Goal: Task Accomplishment & Management: Complete application form

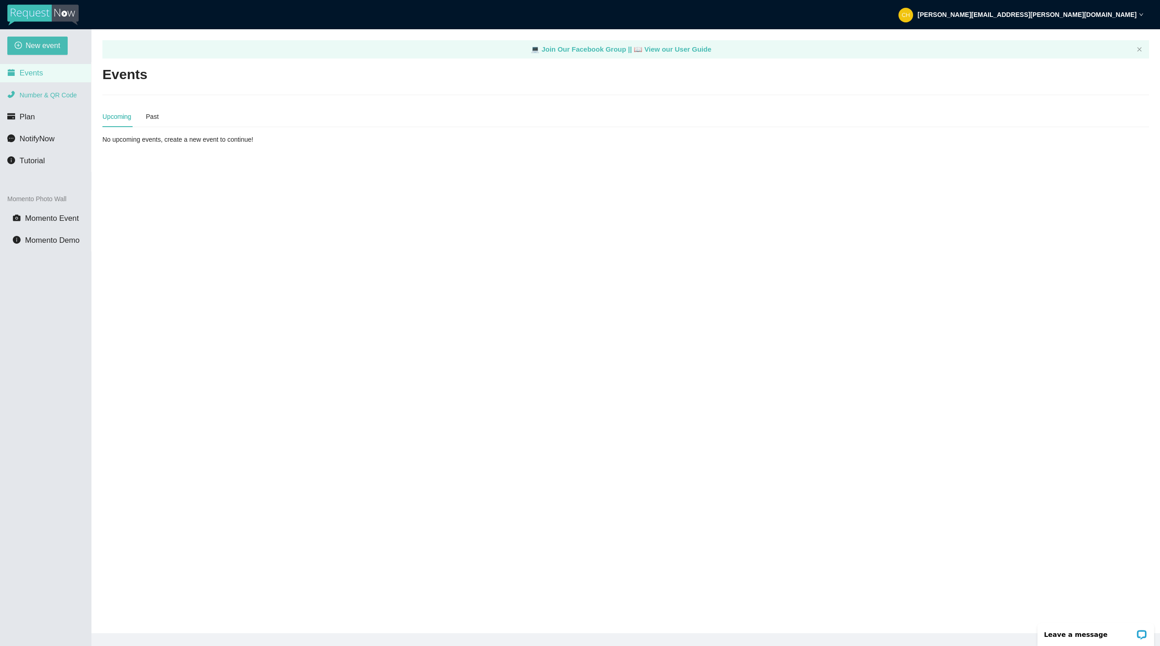
click at [53, 92] on span "Number & QR Code" at bounding box center [48, 94] width 57 height 7
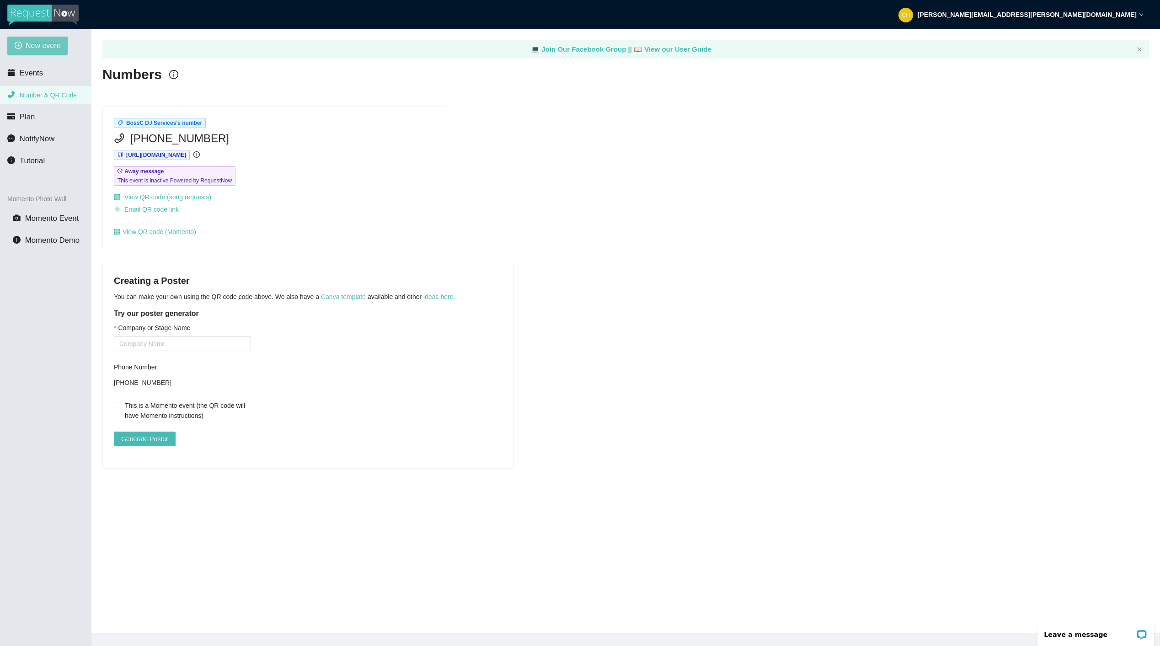
click at [51, 48] on span "New event" at bounding box center [43, 45] width 35 height 11
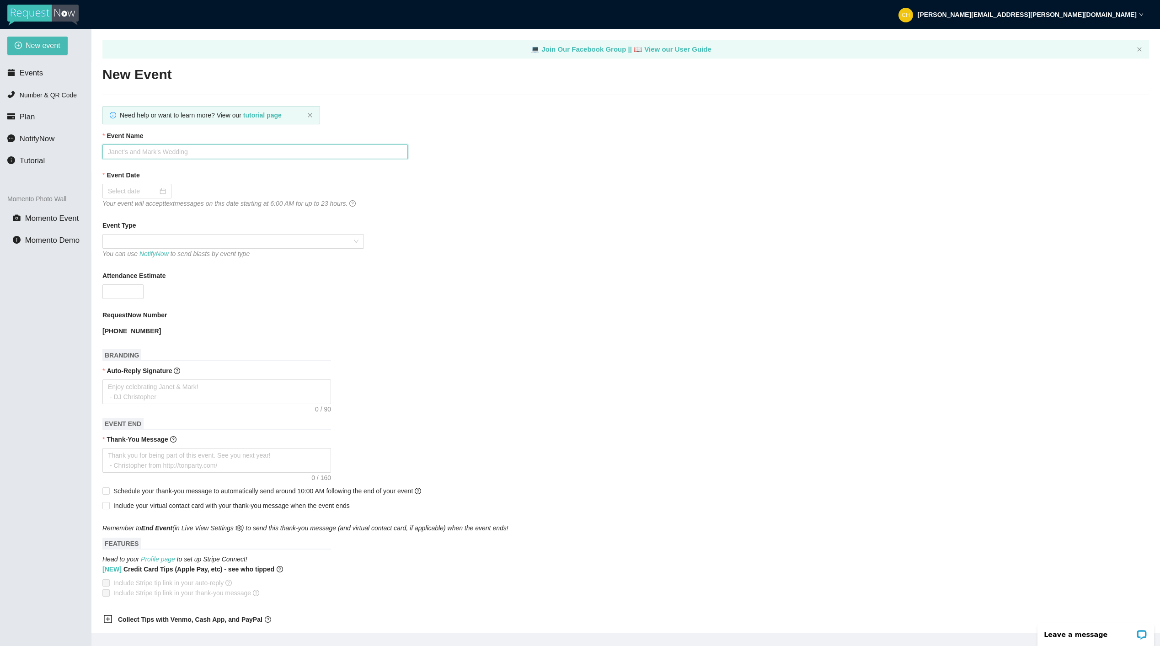
click at [132, 151] on input "Event Name" at bounding box center [254, 151] width 305 height 15
click at [971, 204] on div "Event Date Your event will accept text messages on this date starting at 6:00 A…" at bounding box center [625, 189] width 1047 height 39
click at [911, 149] on div "Event Name" at bounding box center [625, 145] width 1047 height 28
click at [128, 149] on input "Event Name" at bounding box center [254, 151] width 305 height 15
type input "Dock O' Treat 2025"
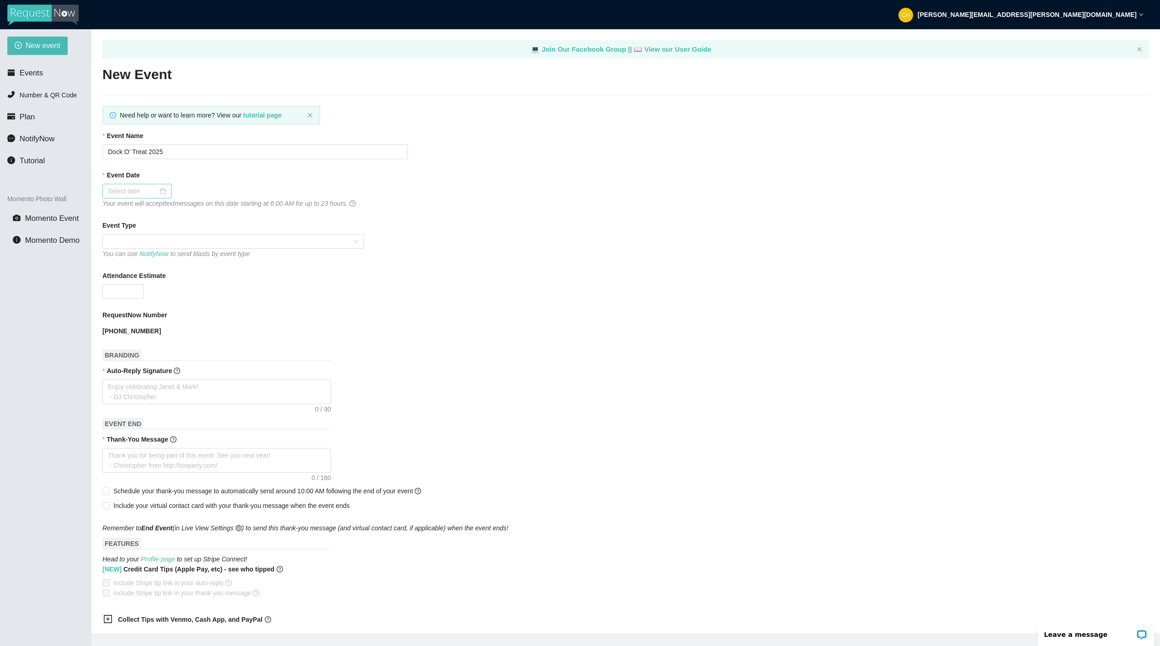
click at [159, 192] on div at bounding box center [137, 191] width 58 height 10
type input "09/27/2025"
click at [216, 282] on div "27" at bounding box center [214, 285] width 11 height 11
click at [304, 241] on span at bounding box center [233, 242] width 251 height 14
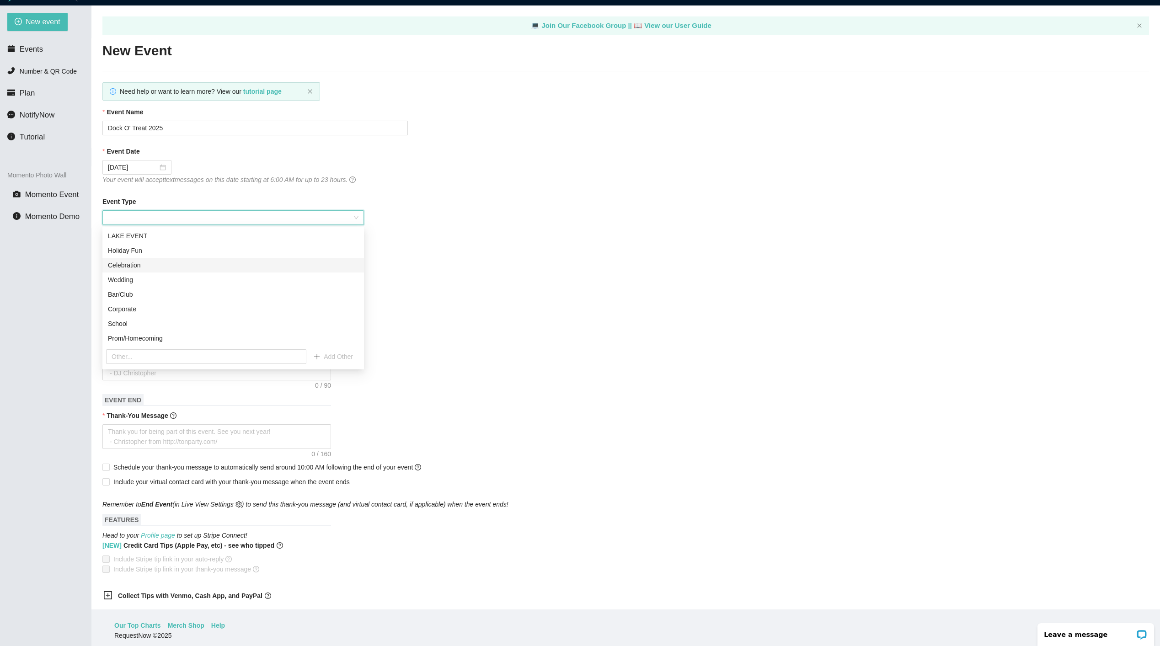
click at [134, 262] on div "Celebration" at bounding box center [233, 265] width 251 height 10
click at [125, 268] on input "Attendance Estimate" at bounding box center [123, 268] width 40 height 14
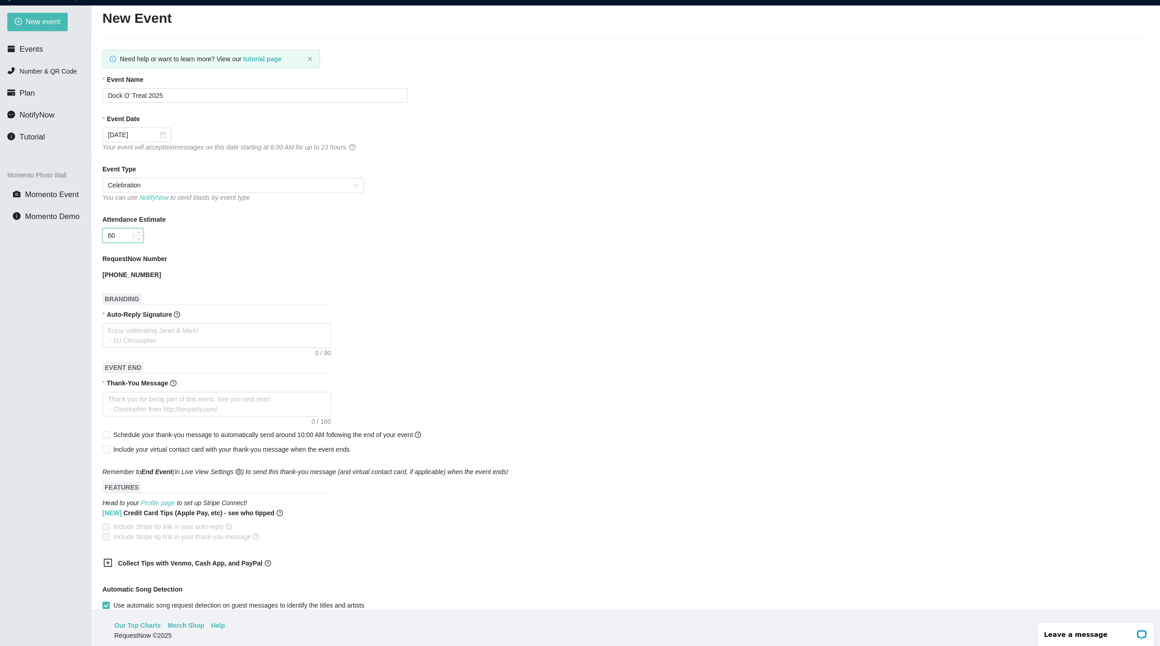
scroll to position [34, 0]
type input "60"
click at [207, 311] on div "Auto-Reply Signature" at bounding box center [625, 315] width 1047 height 14
click at [207, 328] on textarea "Auto-Reply Signature" at bounding box center [216, 334] width 229 height 25
type textarea "S"
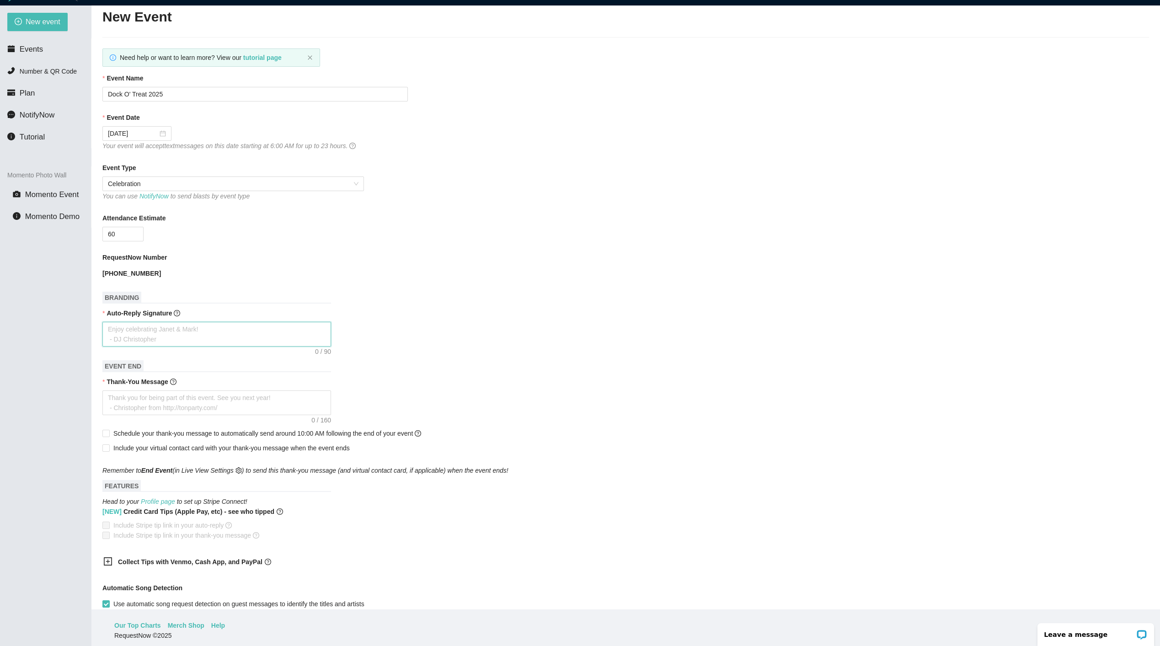
type textarea "S"
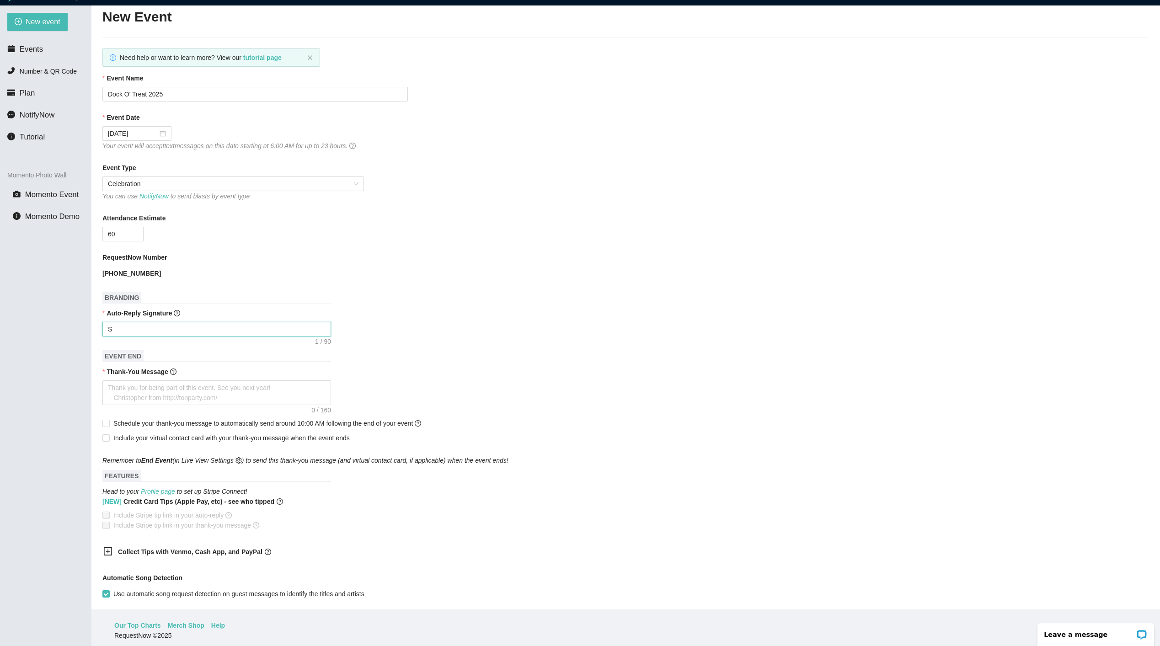
type textarea "Se"
type textarea "Sen"
type textarea "Send"
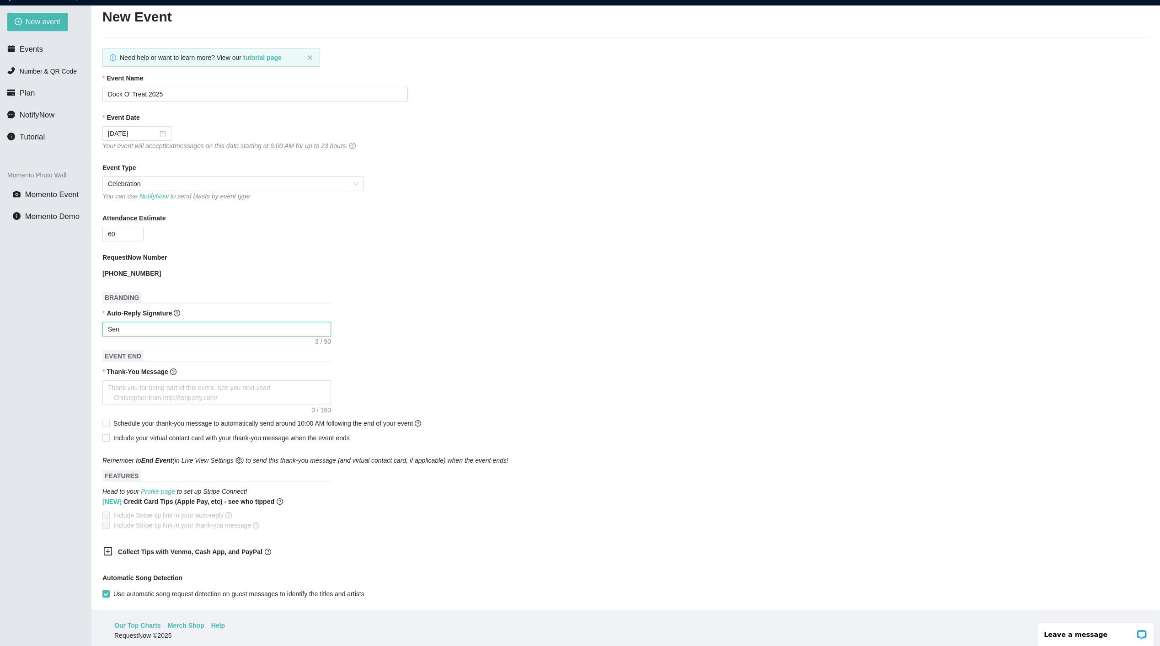
type textarea "Send"
type textarea "Send m"
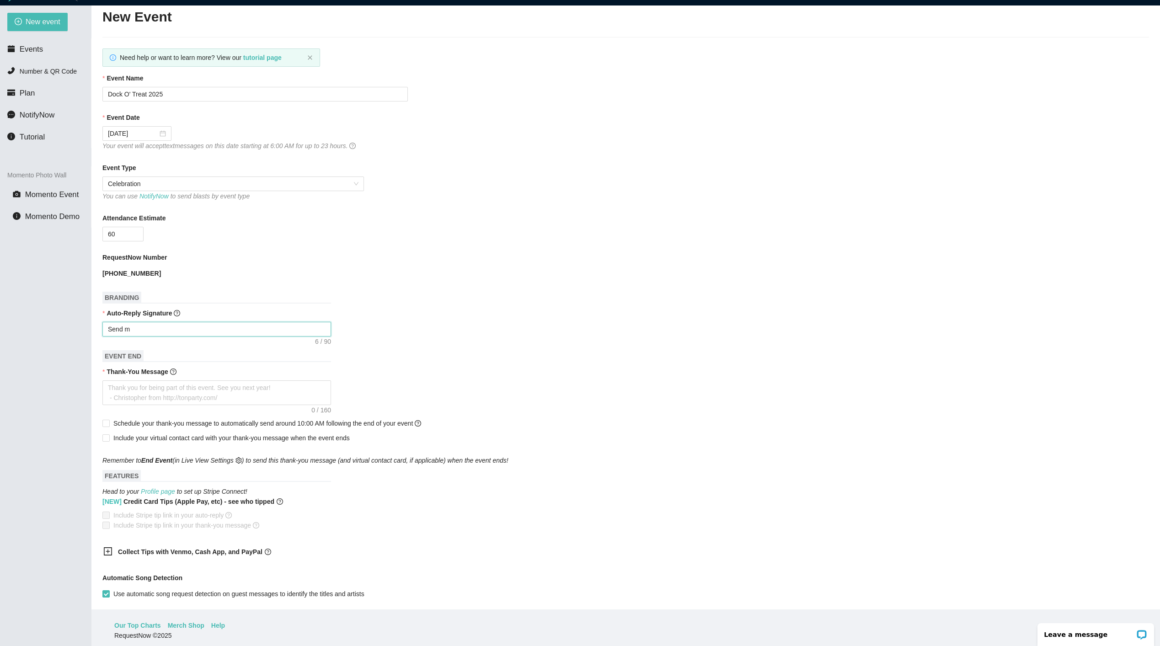
type textarea "Send me"
type textarea "Send me y"
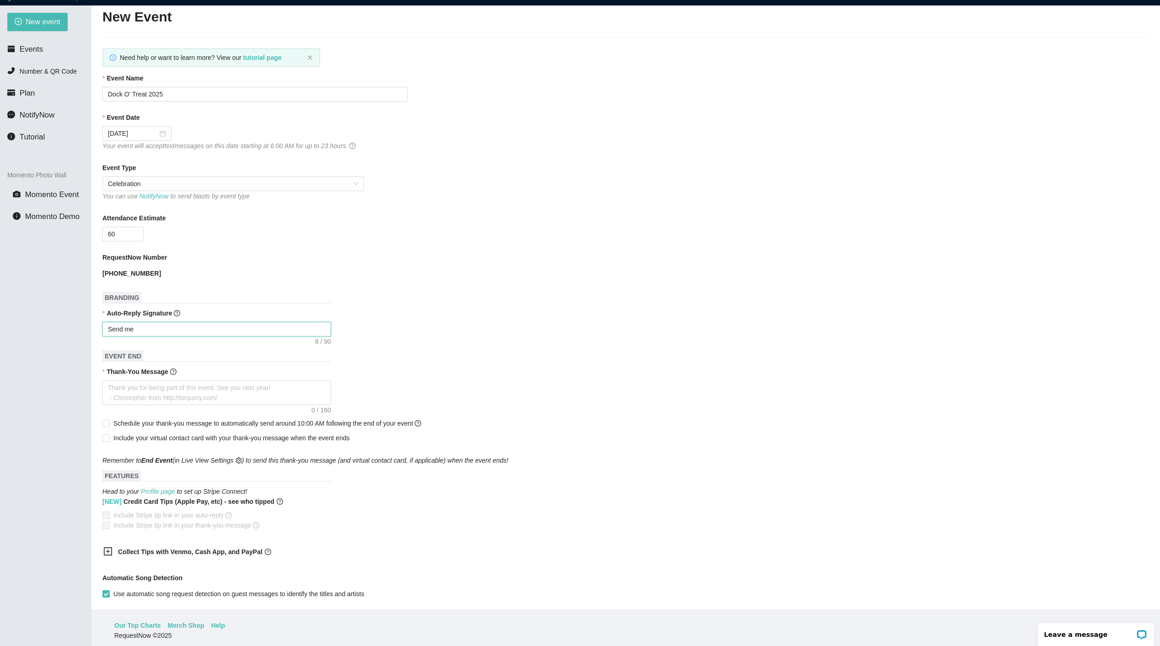
type textarea "Send me y"
type textarea "Send me yo"
type textarea "Send me you"
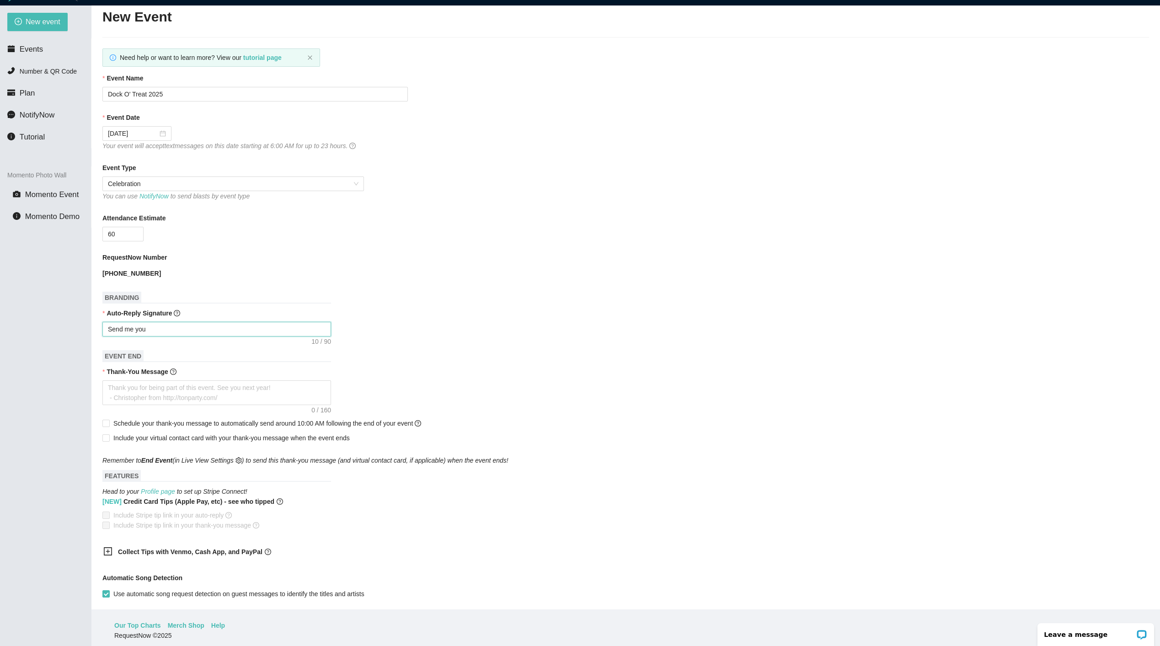
type textarea "Send me your"
type textarea "Send me you"
type textarea "Send me yo"
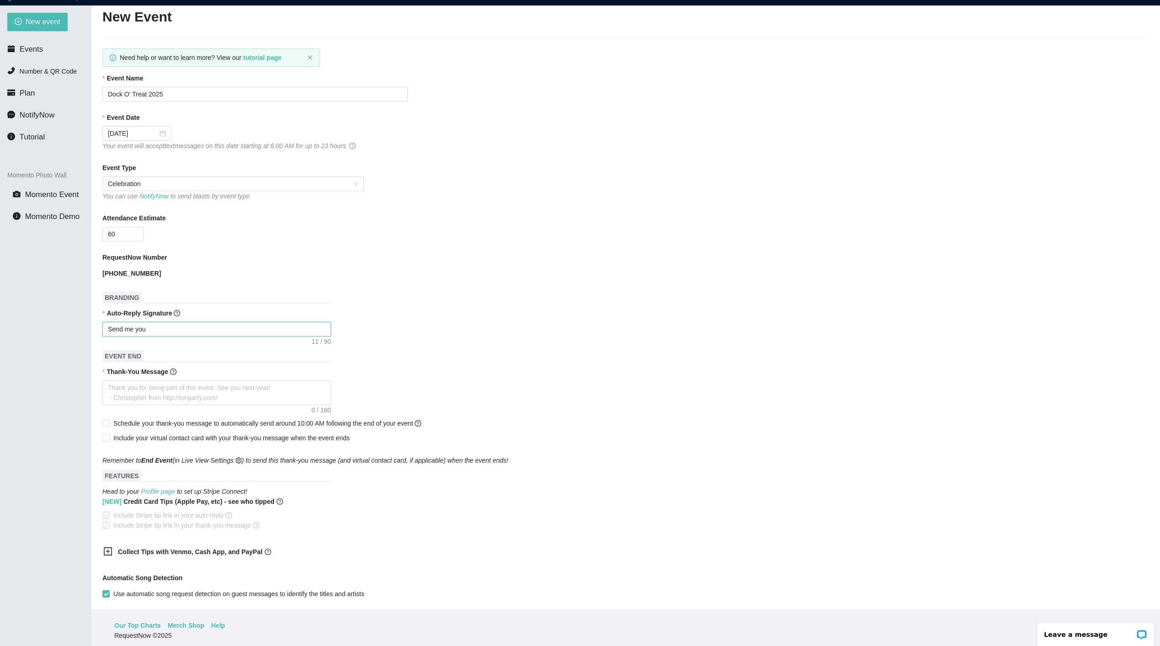
type textarea "Send me yo"
type textarea "Send me y"
type textarea "Send me"
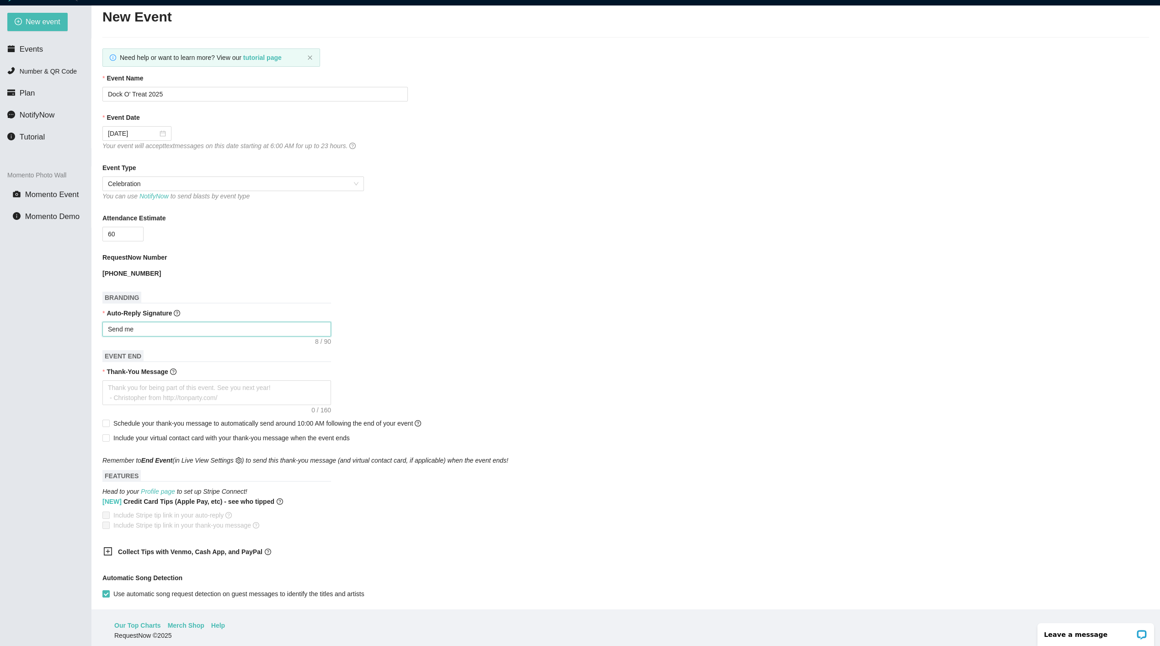
type textarea "Send me"
type textarea "Send m"
type textarea "Send"
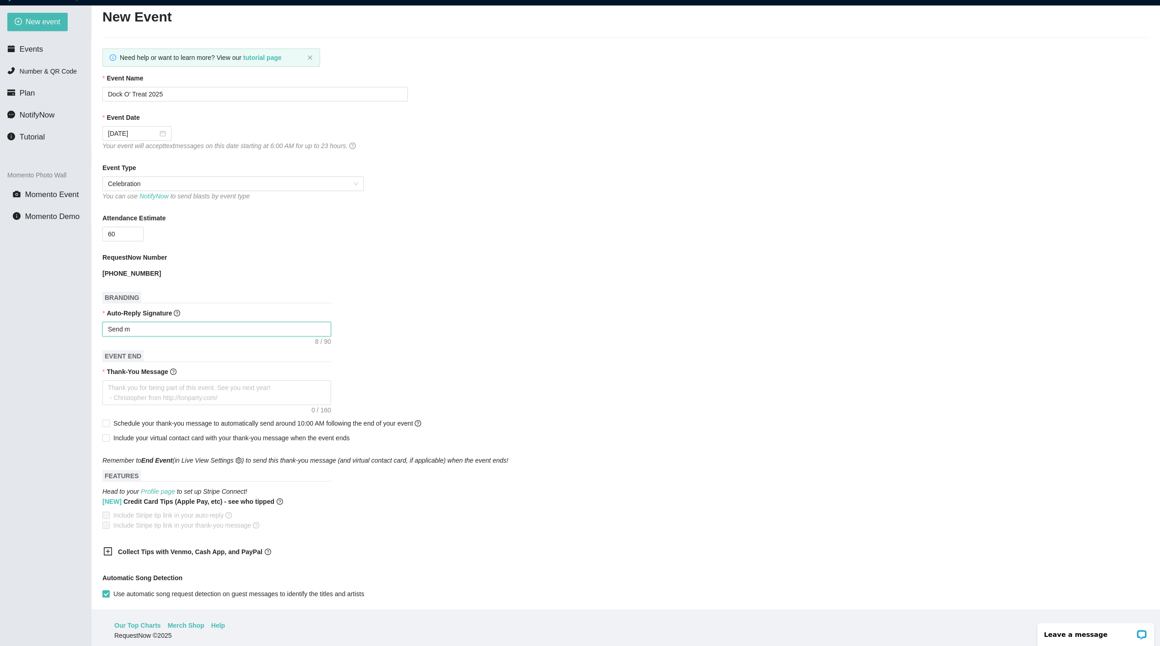
type textarea "Send"
type textarea "Sen"
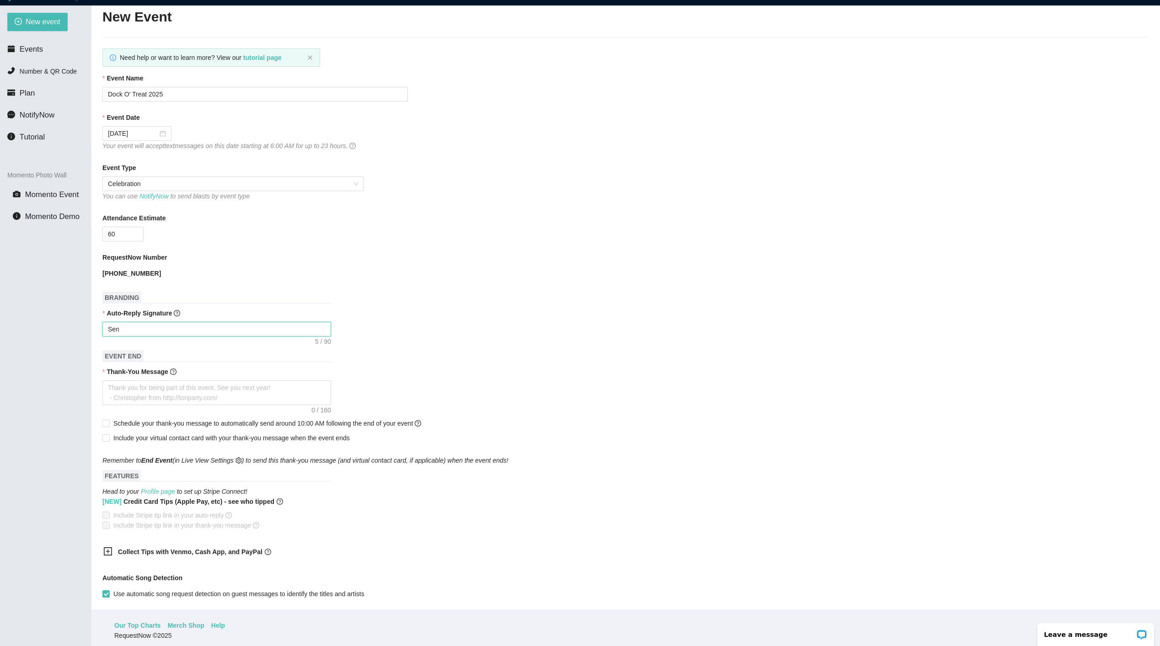
type textarea "Se"
type textarea "S"
type textarea "Enjoy celebrating Janet & Mark! - DJ Christopher"
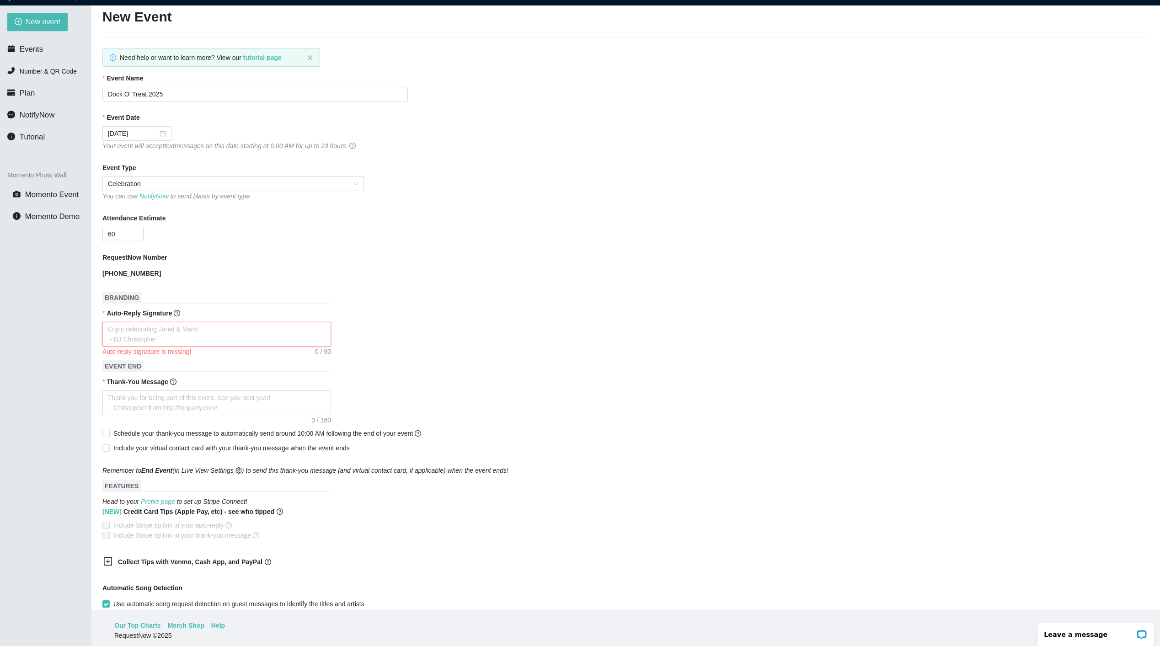
type textarea "S"
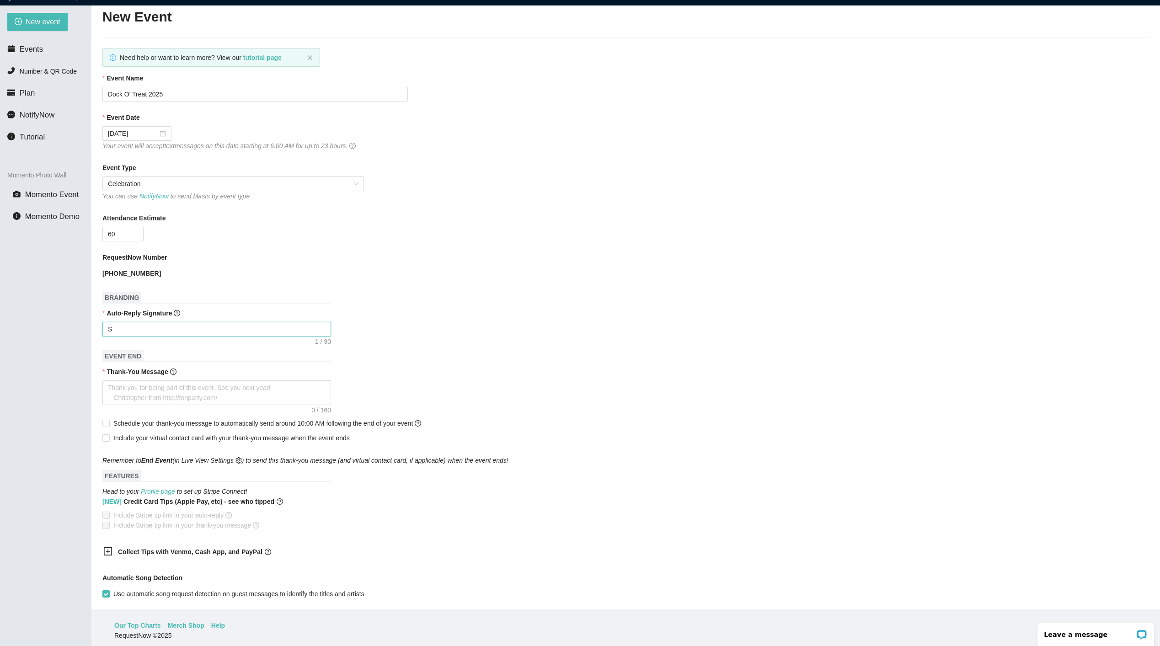
type textarea "Se"
type textarea "Sen"
type textarea "Send"
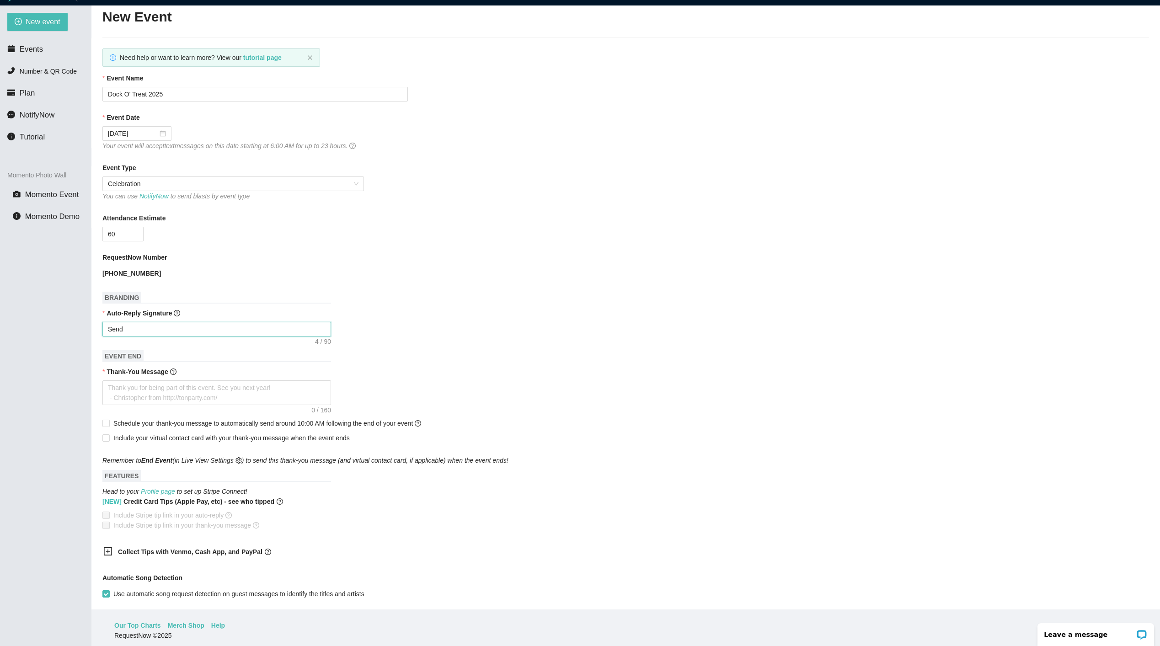
type textarea "Send"
type textarea "Send m"
type textarea "Send me"
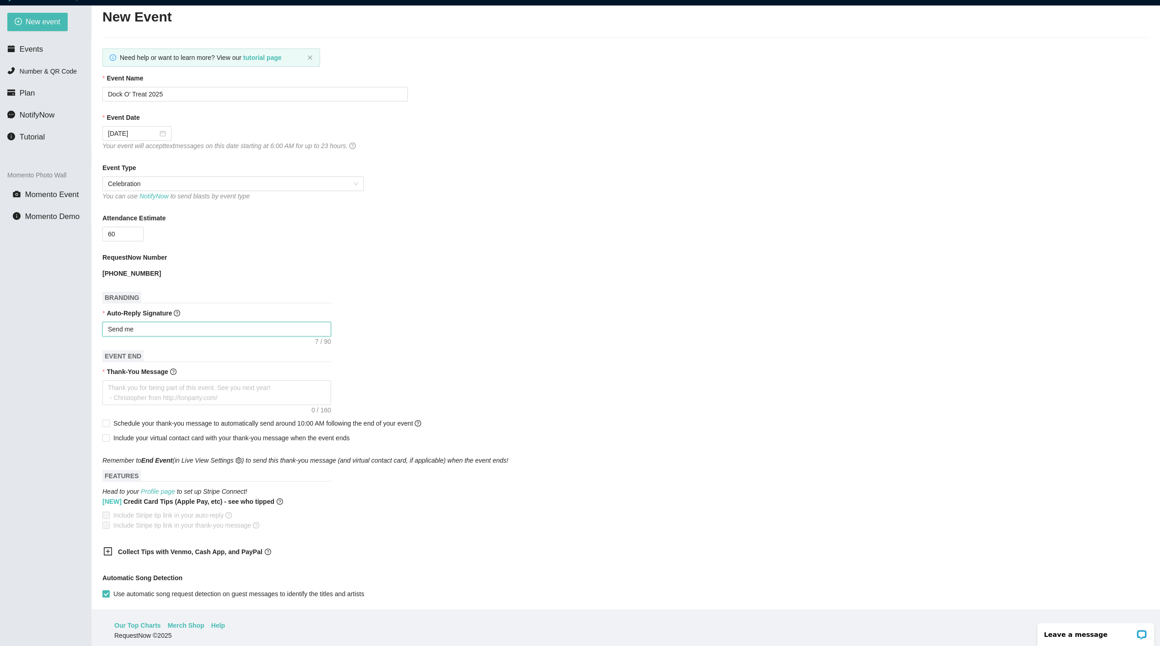
type textarea "Send me"
type textarea "Send me y"
type textarea "Send me yo"
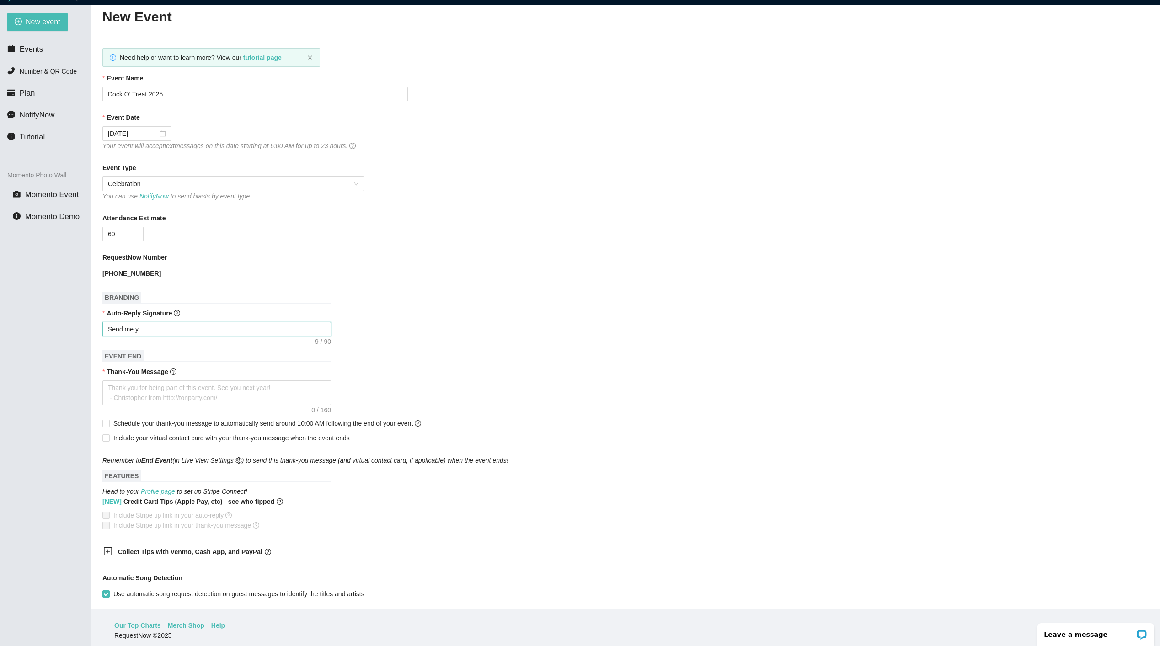
type textarea "Send me yo"
type textarea "Send me you"
type textarea "Send me your"
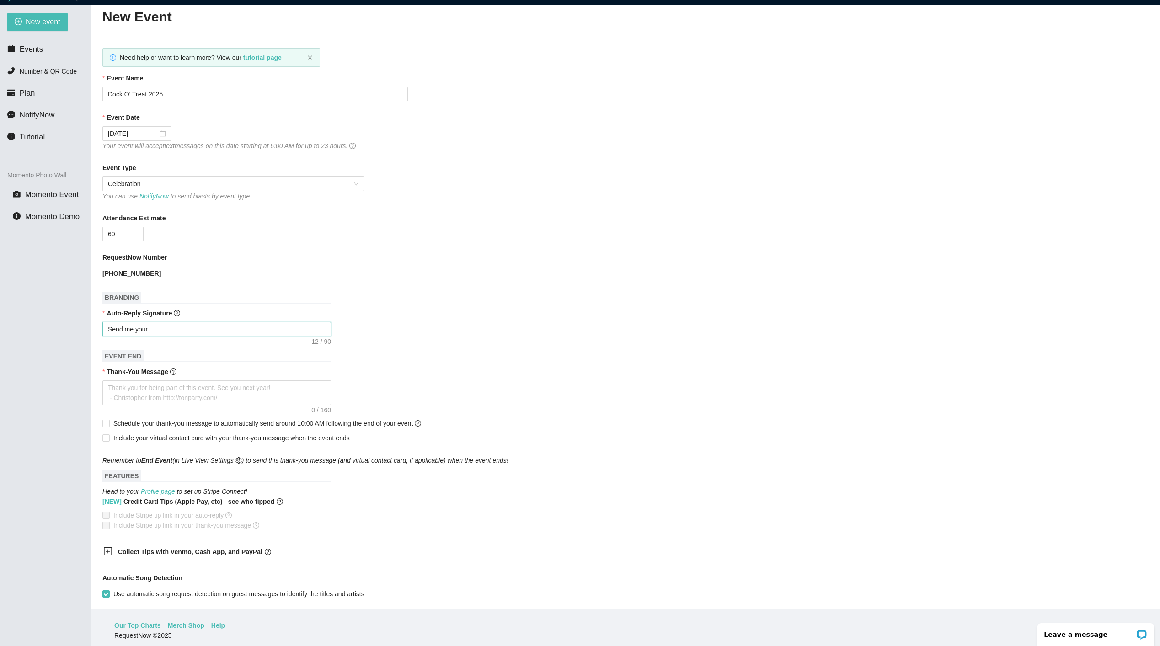
type textarea "Send me your"
type textarea "Send me your r"
type textarea "Send me your re"
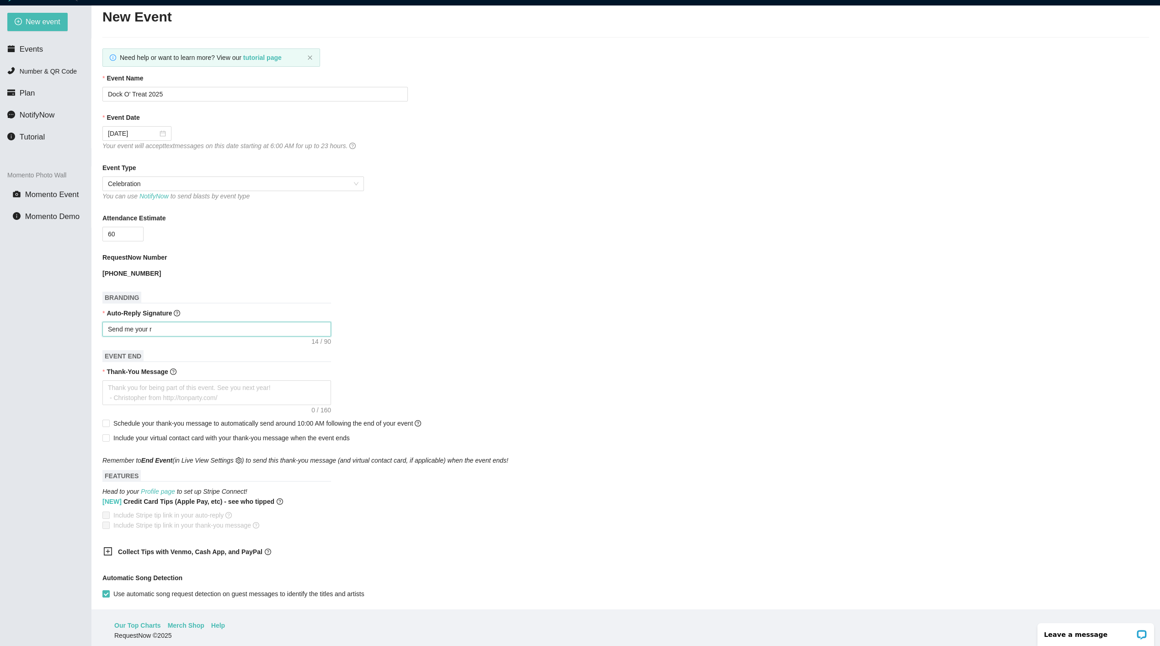
type textarea "Send me your re"
type textarea "Send me your req"
type textarea "Send me your requ"
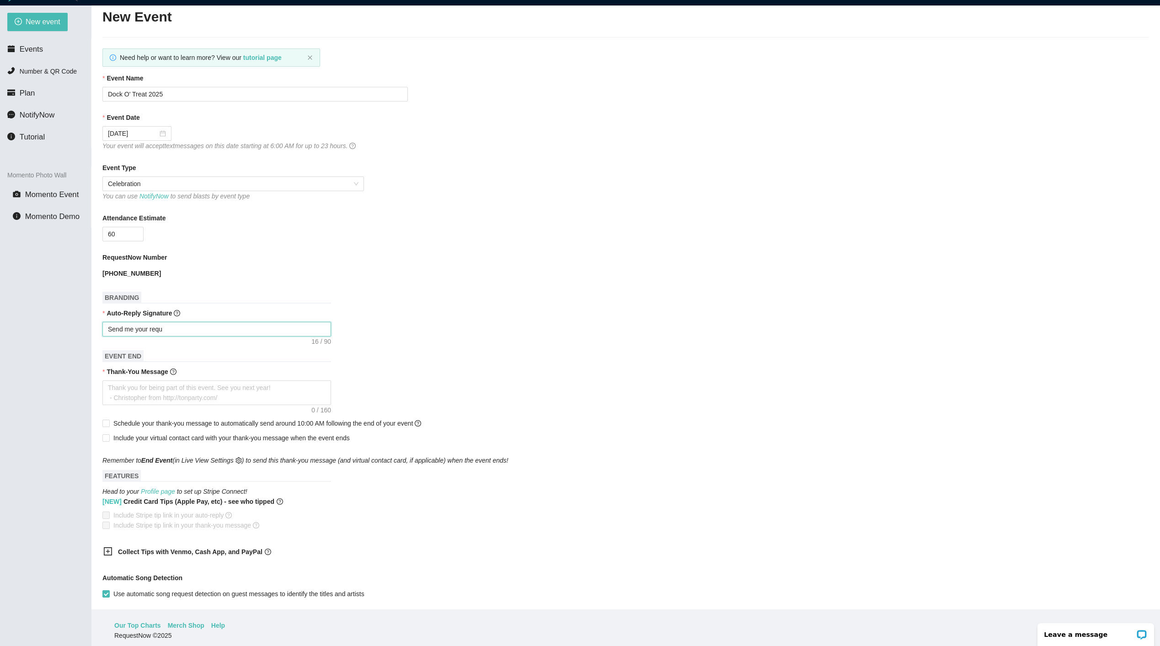
type textarea "Send me your reque"
type textarea "Send me your reques"
type textarea "Send me your request"
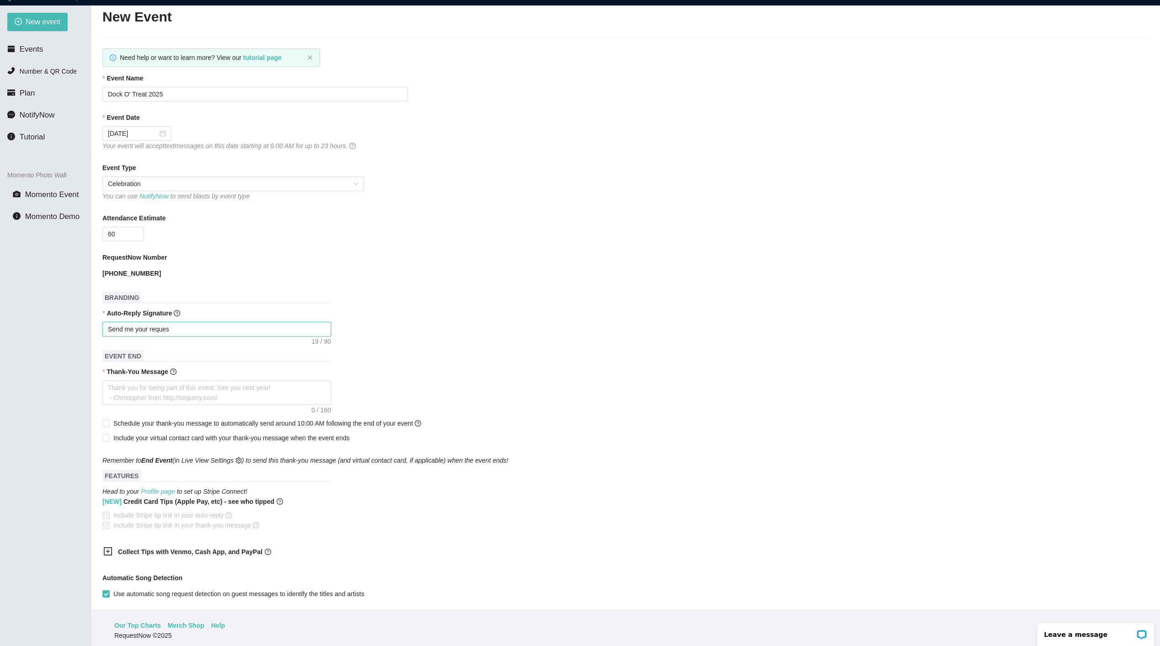
type textarea "Send me your request"
type textarea "Send me your requests"
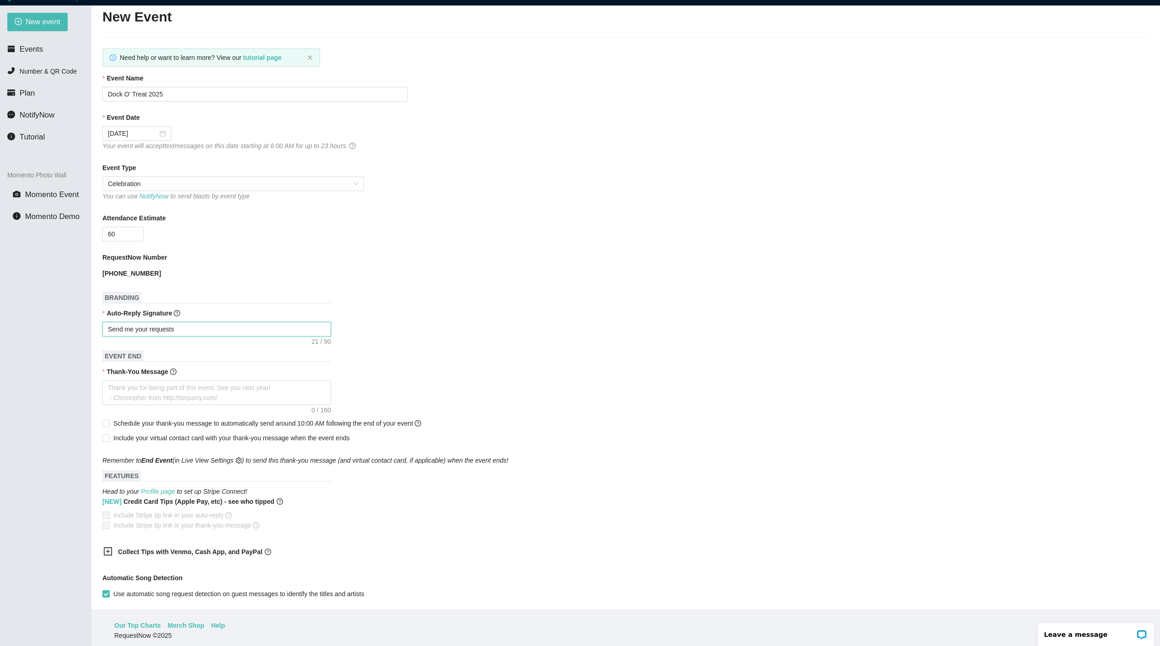
type textarea "Send me your requests s"
type textarea "Send me your requests st"
type textarea "Send me your requests sta"
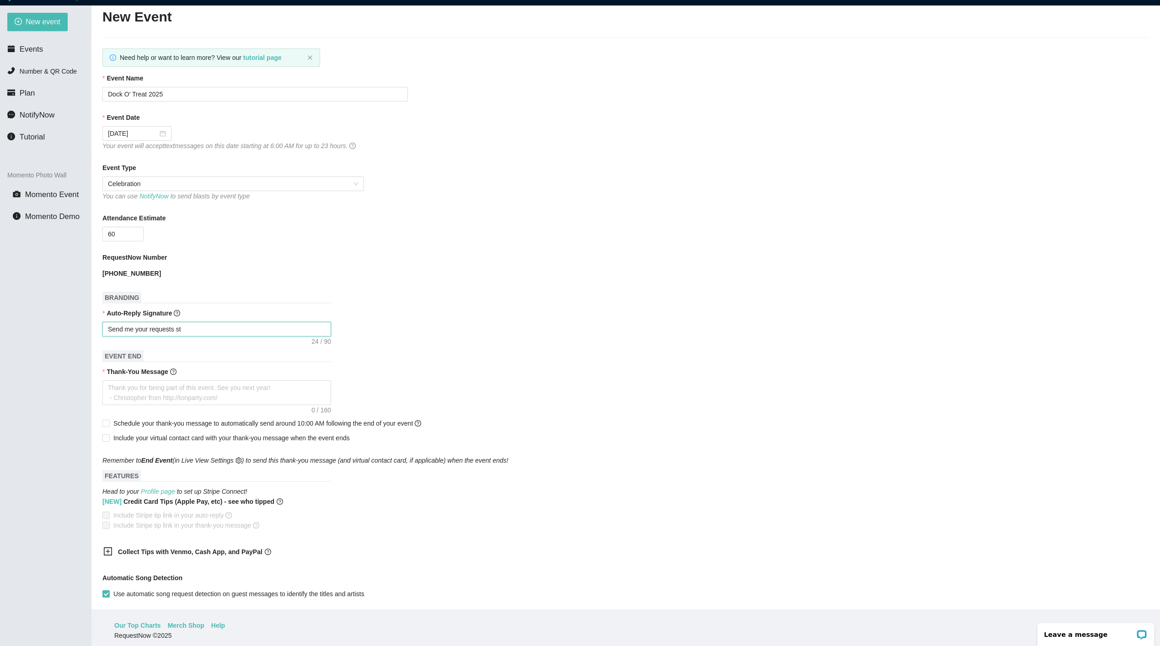
type textarea "Send me your requests sta"
type textarea "Send me your requests star"
type textarea "Send me your requests start"
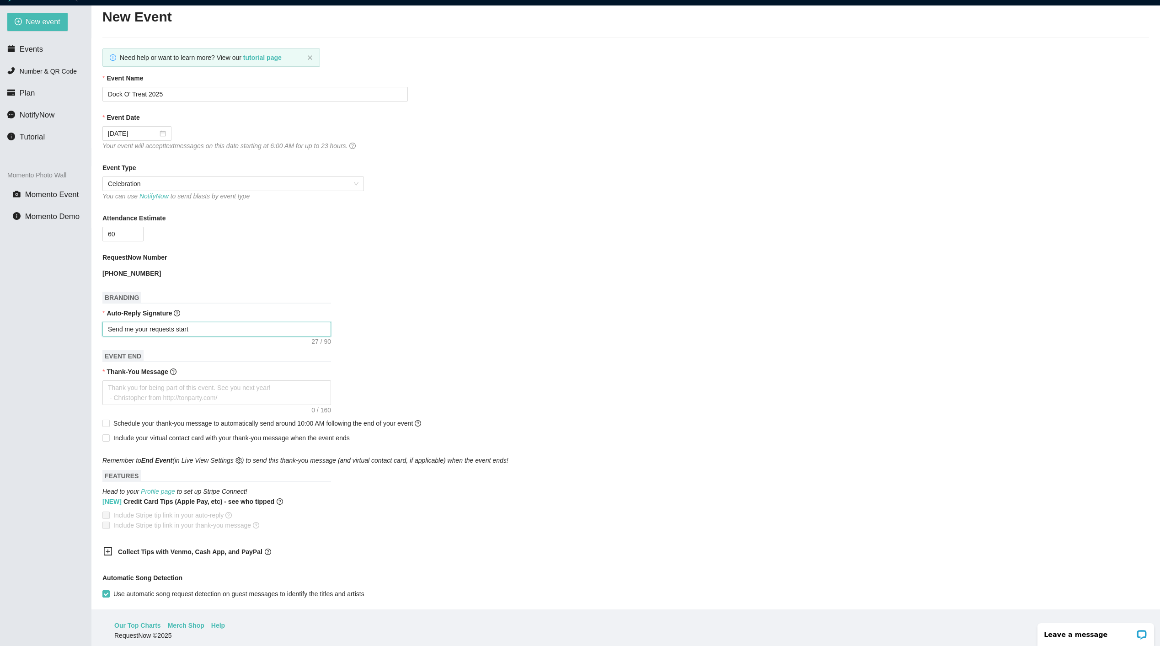
type textarea "Send me your requests starti"
type textarea "Send me your requests startin"
type textarea "Send me your requests starting"
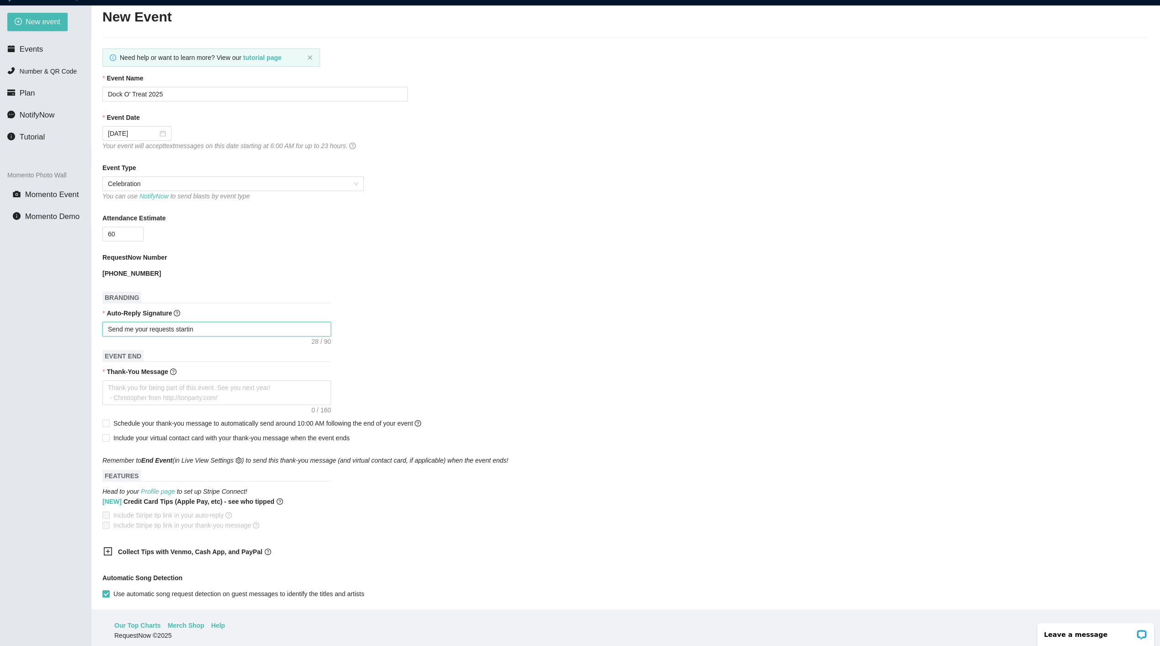
type textarea "Send me your requests starting"
type textarea "Send me your requests starting 6"
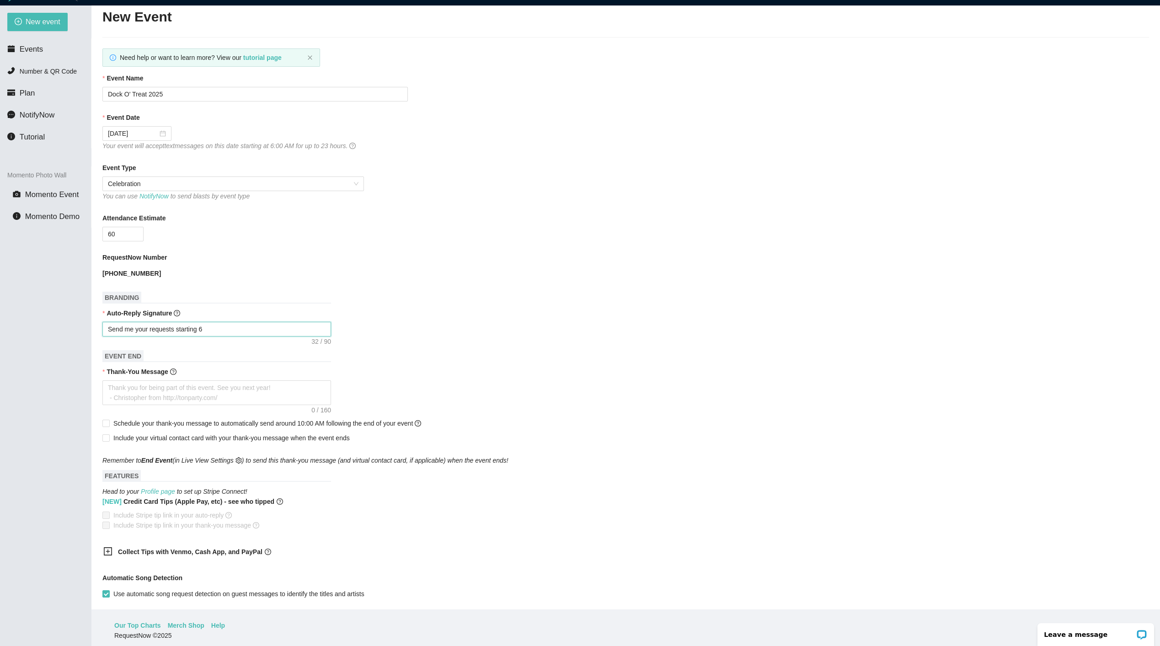
type textarea "Send me your requests starting 6A"
type textarea "Send me your requests starting 6AM"
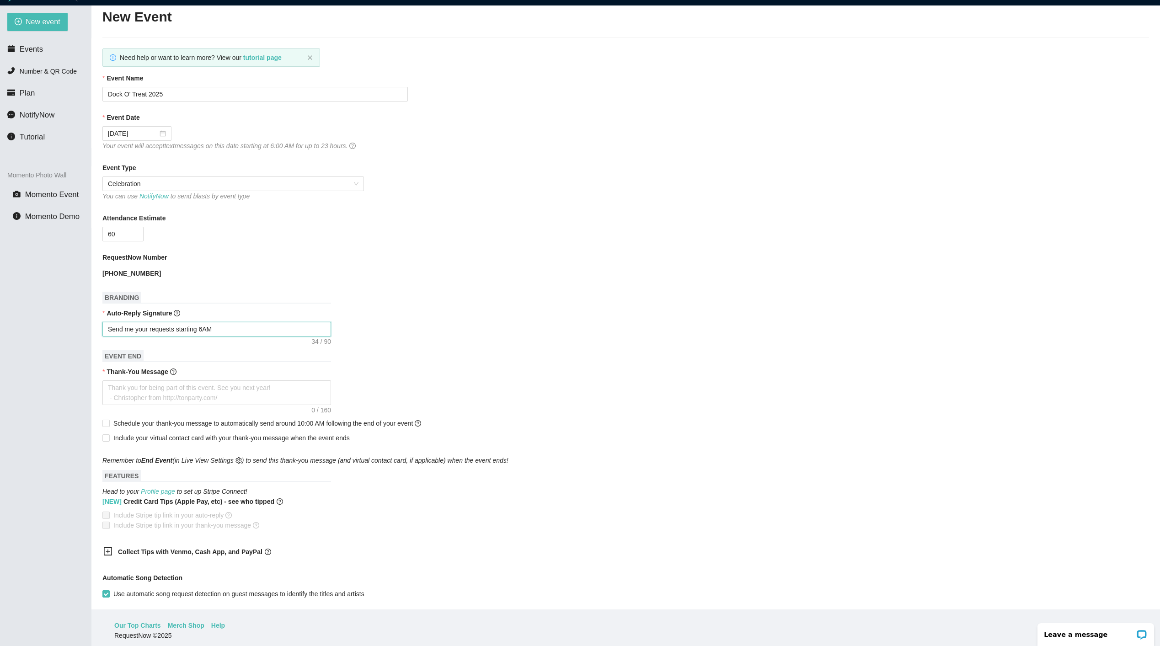
type textarea "Send me your requests starting 6AM"
type textarea "Send me your requests starting 6AM o"
type textarea "Send me your requests starting 6AM on"
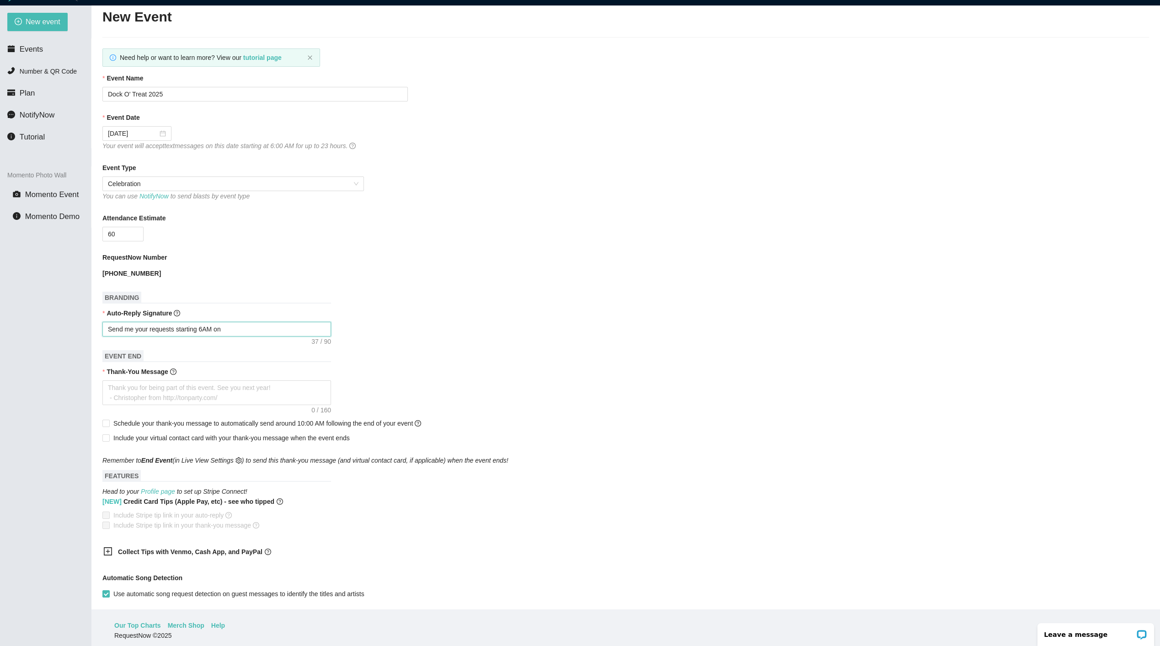
type textarea "Send me your requests starting 6AM on"
type textarea "Send me your requests starting 6AM on S"
type textarea "Send me your requests starting 6AM on Sa"
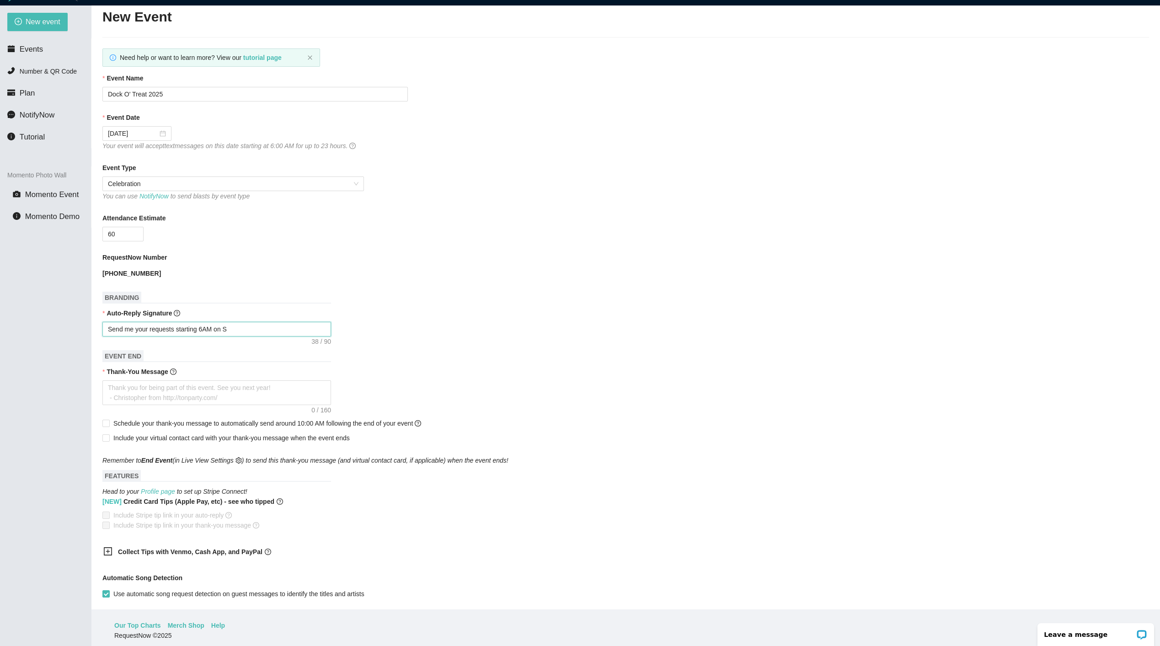
type textarea "Send me your requests starting 6AM on Sa"
type textarea "Send me your requests starting 6AM on Sat"
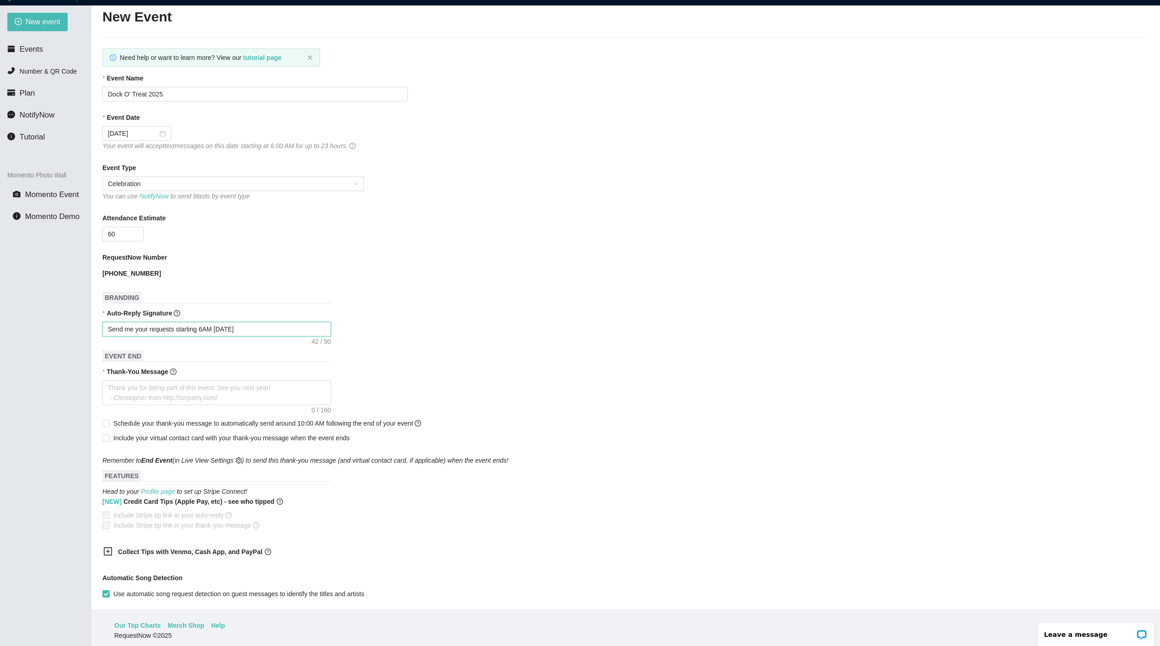
type textarea "Send me your requests starting 6AM on Sat 8"
type textarea "Send me your requests starting 6AM on Sat"
type textarea "Send me your requests starting 6AM on Sat 9"
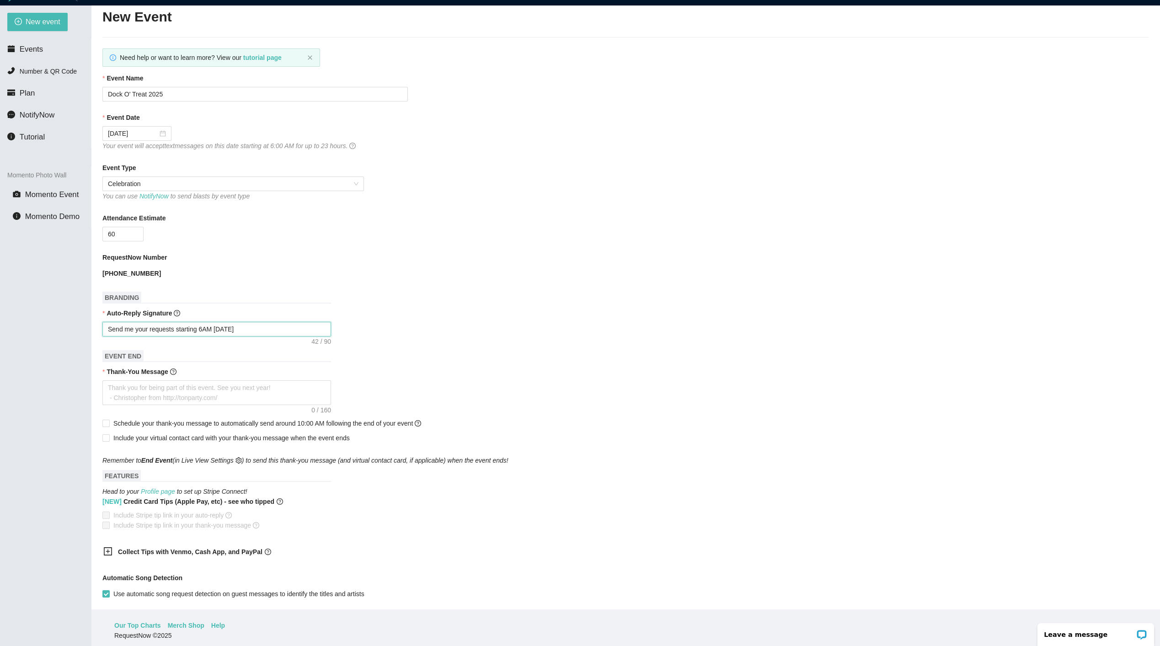
type textarea "Send me your requests starting 6AM on Sat 9"
type textarea "Send me your requests starting 6AM on Sat 9/"
type textarea "Send me your requests starting 6AM on Sat 9/2"
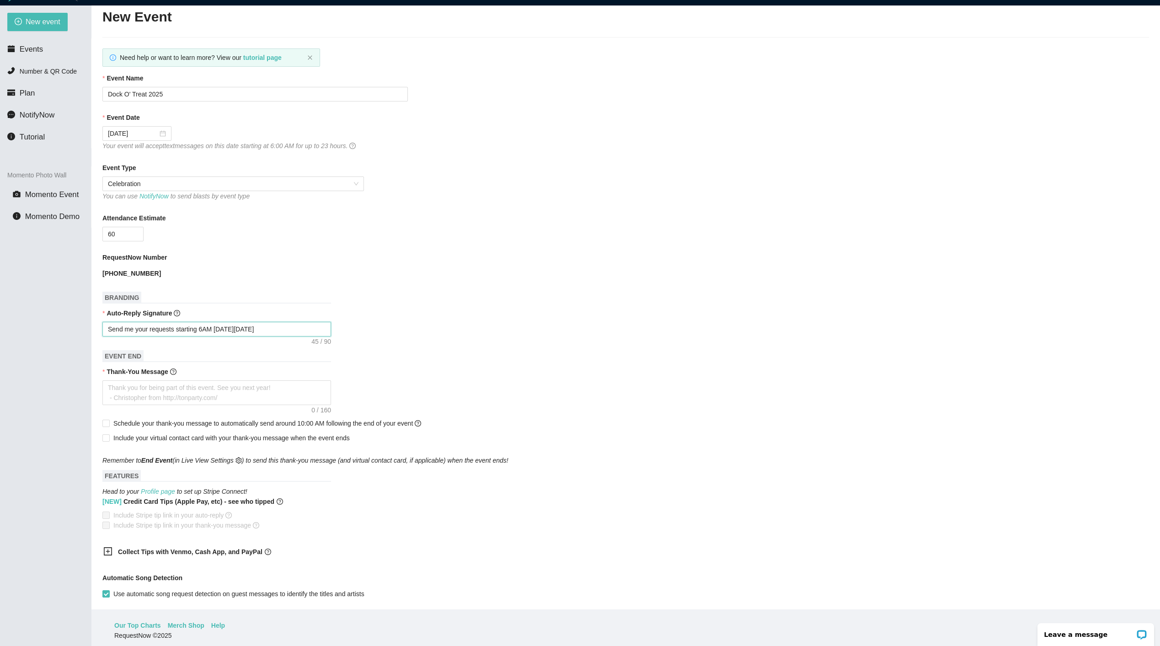
type textarea "Send me your requests starting 6AM on Sat 9/27"
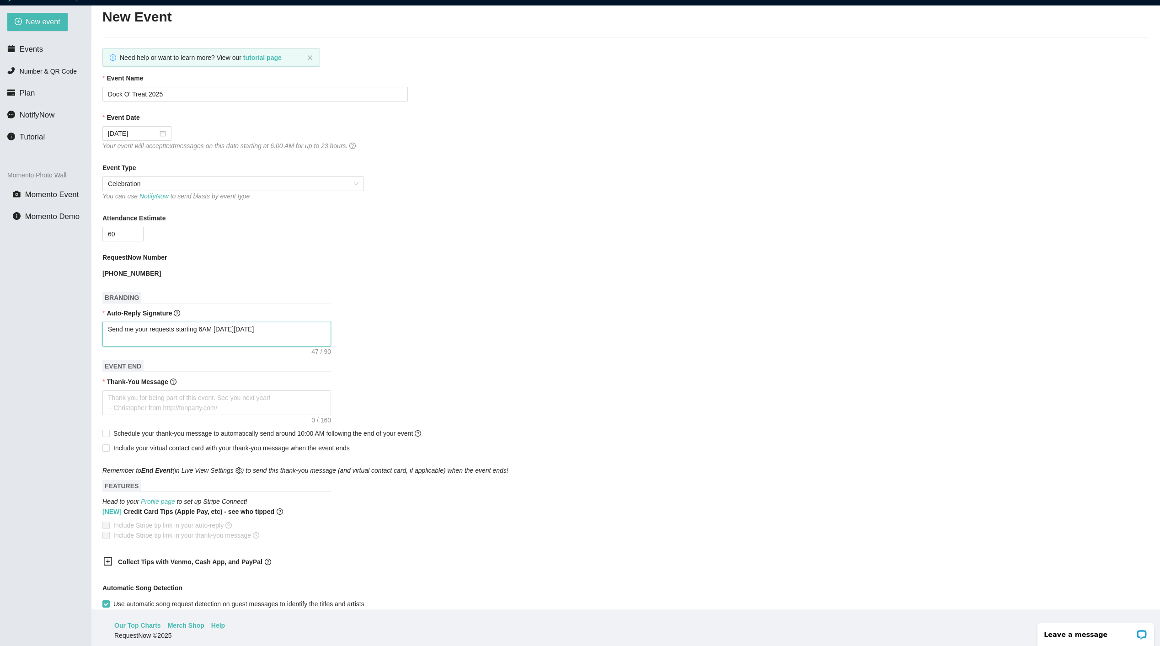
type textarea "Send me your requests starting 6AM on Sat 9/27 -"
type textarea "Send me your requests starting 6AM on Sat 9/27 -D"
type textarea "Send me your requests starting 6AM on Sat 9/27 -DK"
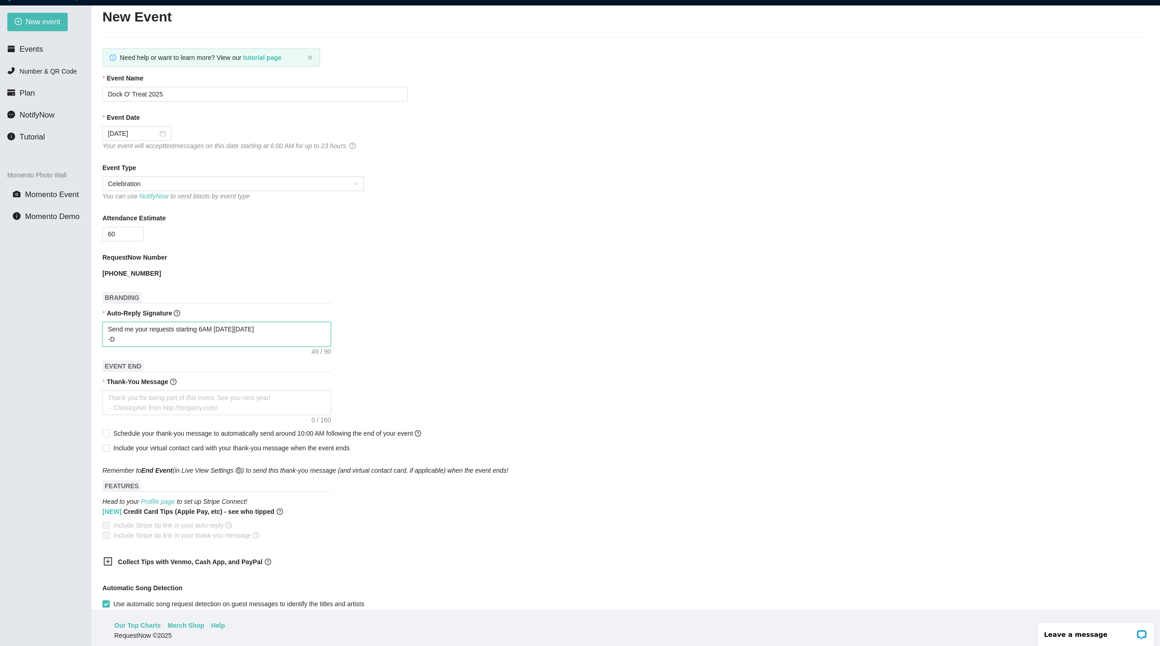
type textarea "Send me your requests starting 6AM on Sat 9/27 -DK"
type textarea "Send me your requests starting 6AM on Sat 9/27 -DK b"
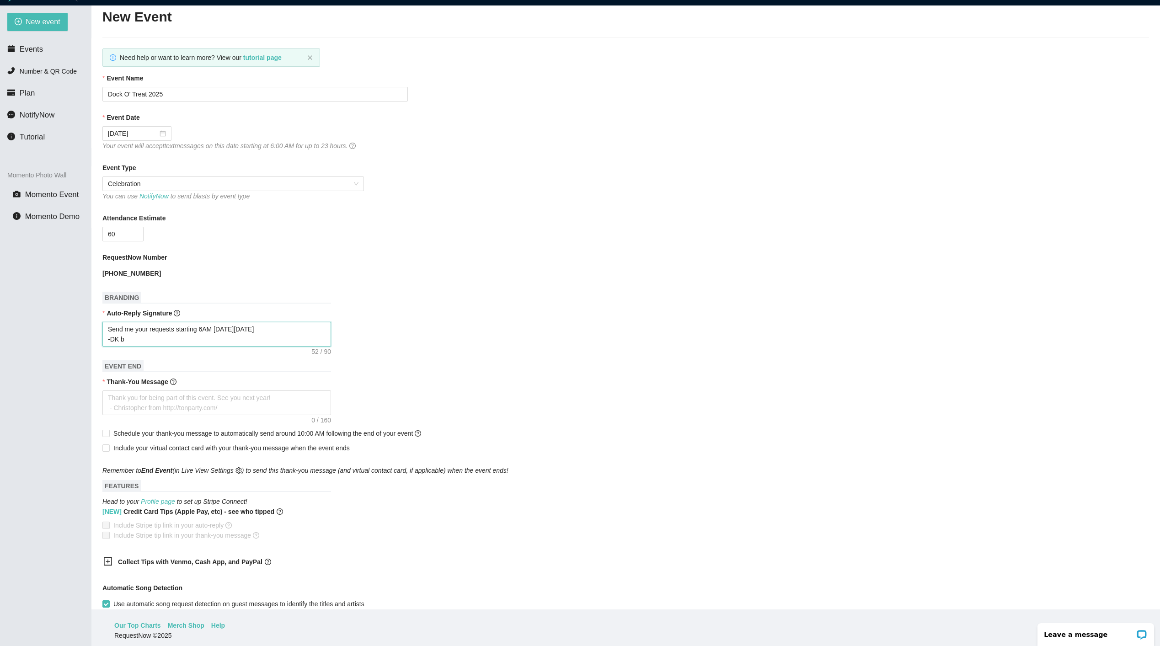
type textarea "Send me your requests starting 6AM on Sat 9/27 -DK bo"
type textarea "Send me your requests starting 6AM on Sat 9/27 -DK bos"
type textarea "Send me your requests starting 6AM on Sat 9/27 -DK boss"
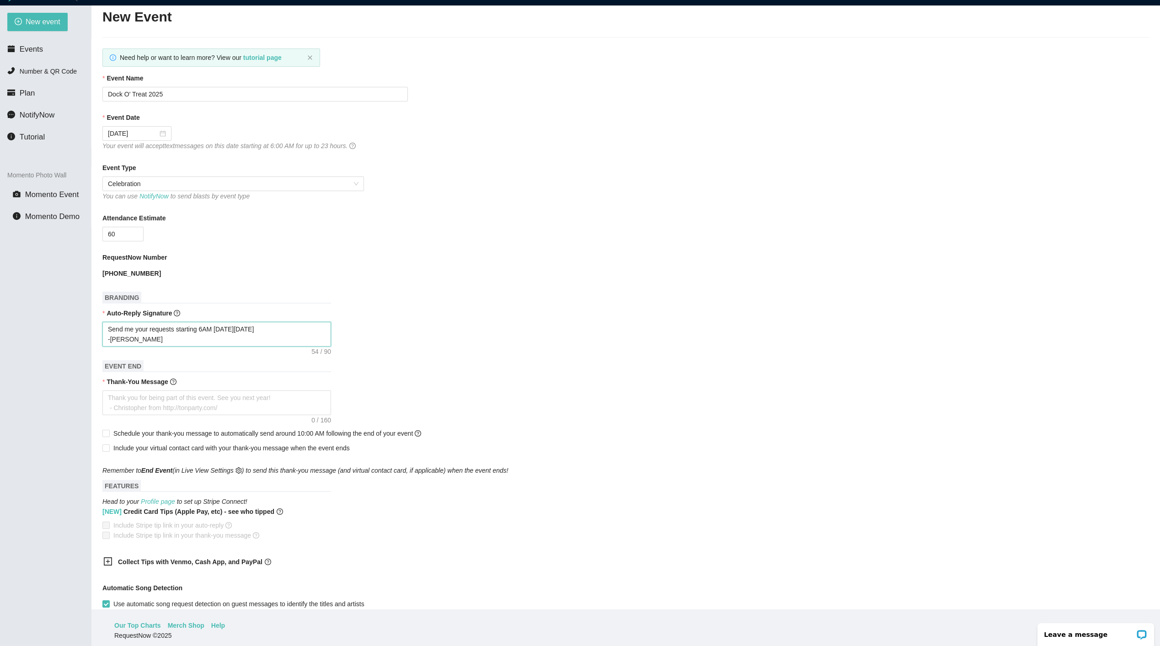
type textarea "Send me your requests starting 6AM on Sat 9/27 -DK boss"
type textarea "Send me your requests starting 6AM on Sat 9/27 -DK bos"
type textarea "Send me your requests starting 6AM on Sat 9/27 -DK bos="
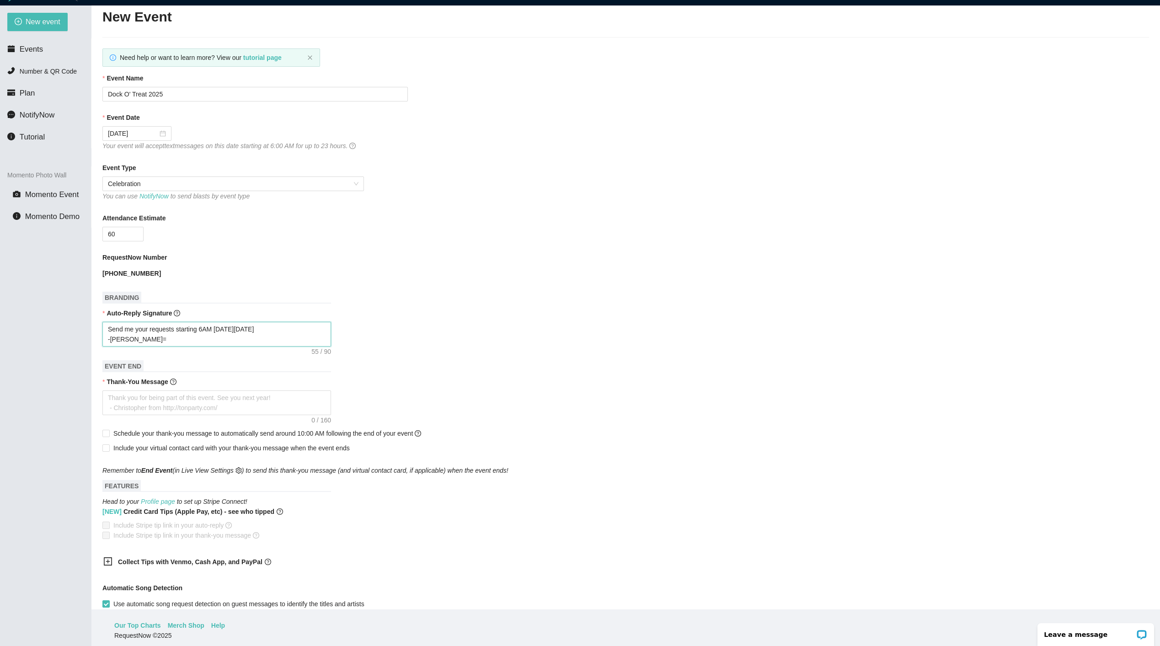
type textarea "Send me your requests starting 6AM on Sat 9/27 -DK bos"
type textarea "Send me your requests starting 6AM on Sat 9/27 -DK bo"
type textarea "Send me your requests starting 6AM on Sat 9/27 -DK b"
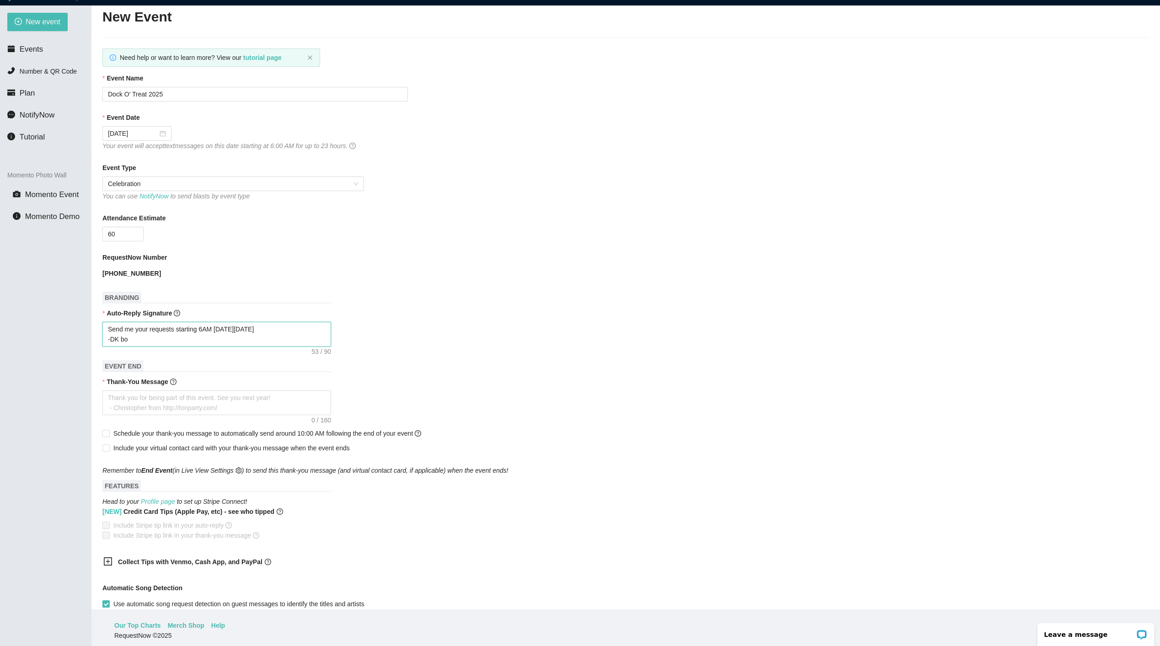
type textarea "Send me your requests starting 6AM on Sat 9/27 -DK b"
type textarea "Send me your requests starting 6AM on Sat 9/27 -DK"
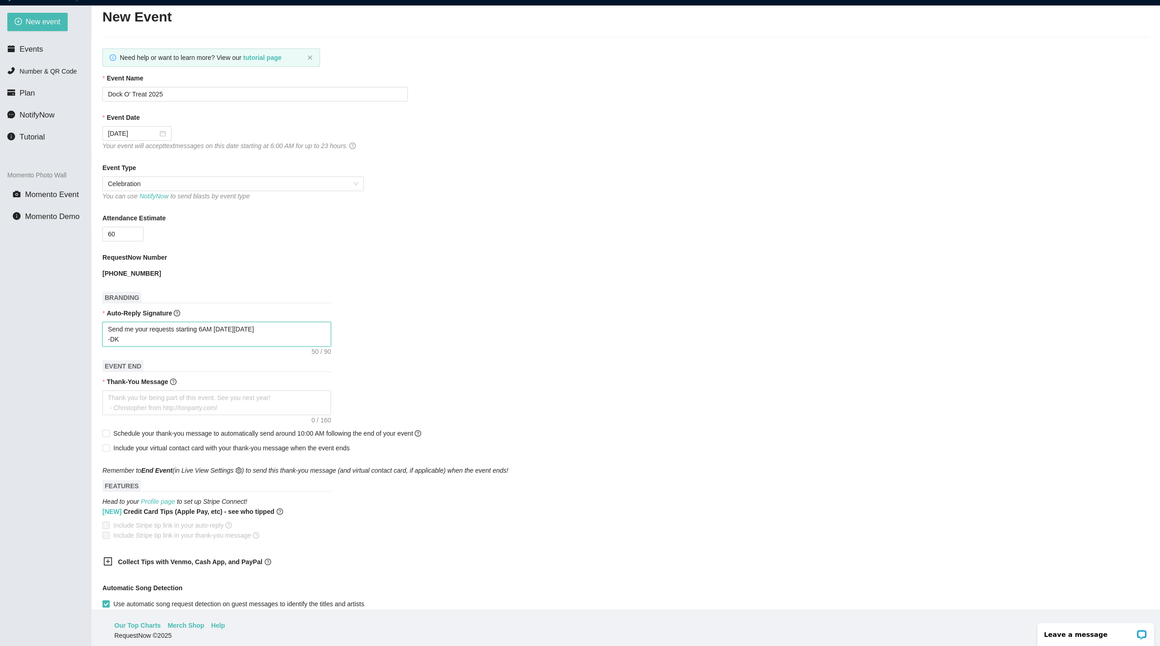
type textarea "Send me your requests starting 6AM on Sat 9/27 -D"
type textarea "Send me your requests starting 6AM on Sat 9/27 -DJ"
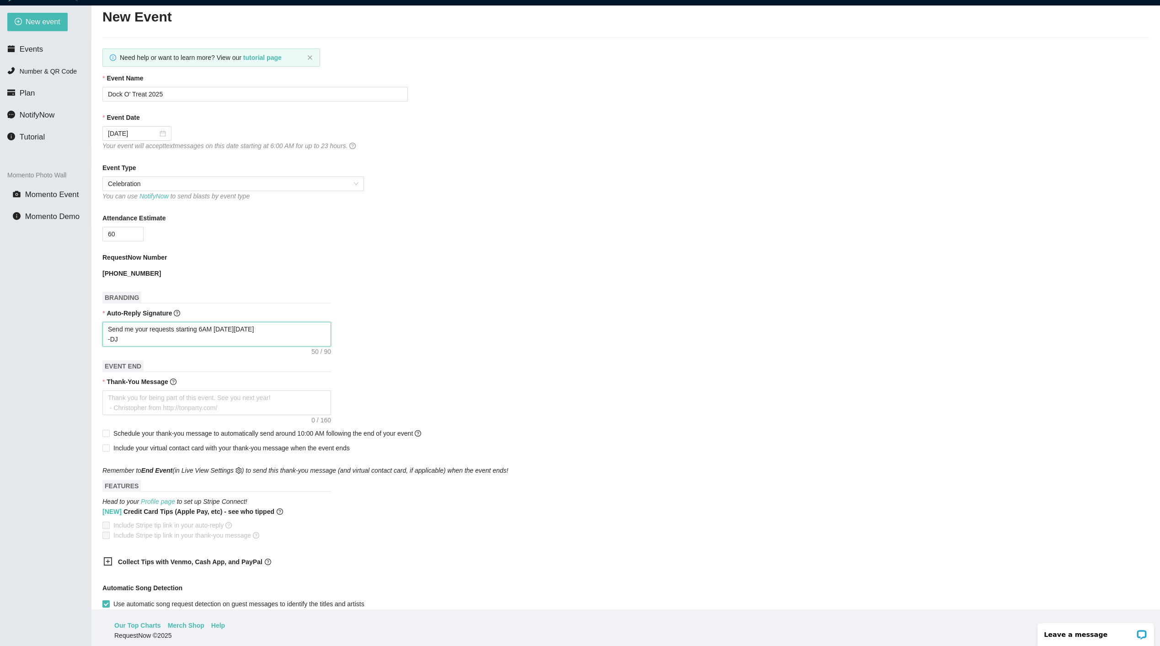
type textarea "Send me your requests starting 6AM on Sat 9/27 -DJ"
type textarea "Send me your requests starting 6AM on Sat 9/27 -DJ B"
type textarea "Send me your requests starting 6AM on Sat 9/27 -DJ Bo"
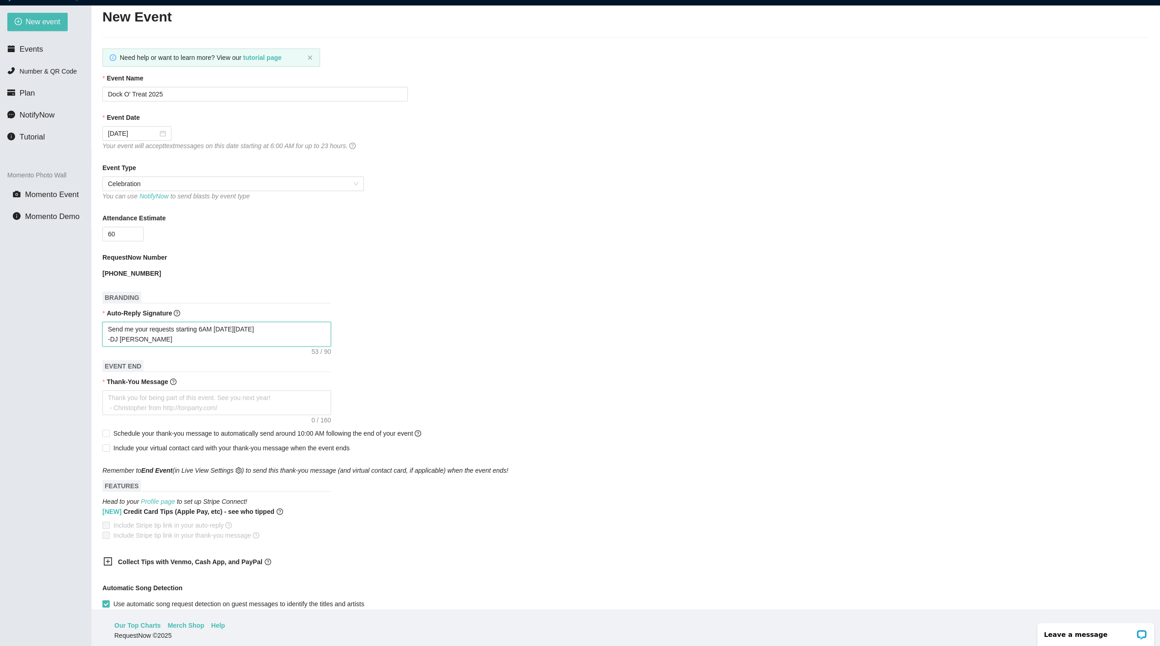
type textarea "Send me your requests starting 6AM on Sat 9/27 -DJ Bos"
type textarea "Send me your requests starting 6AM on Sat 9/27 -DJ Boss"
type textarea "Send me your requests starting 6AM on Sat 9/27 -DJ BossC"
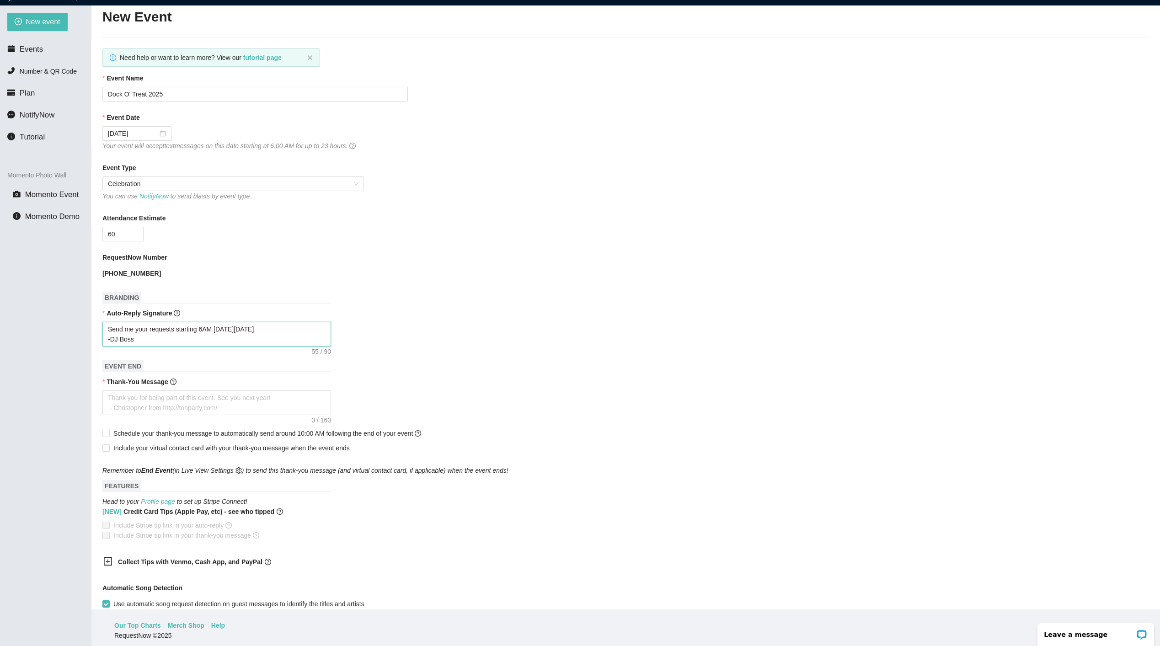
type textarea "Send me your requests starting 6AM on Sat 9/27 -DJ BossC"
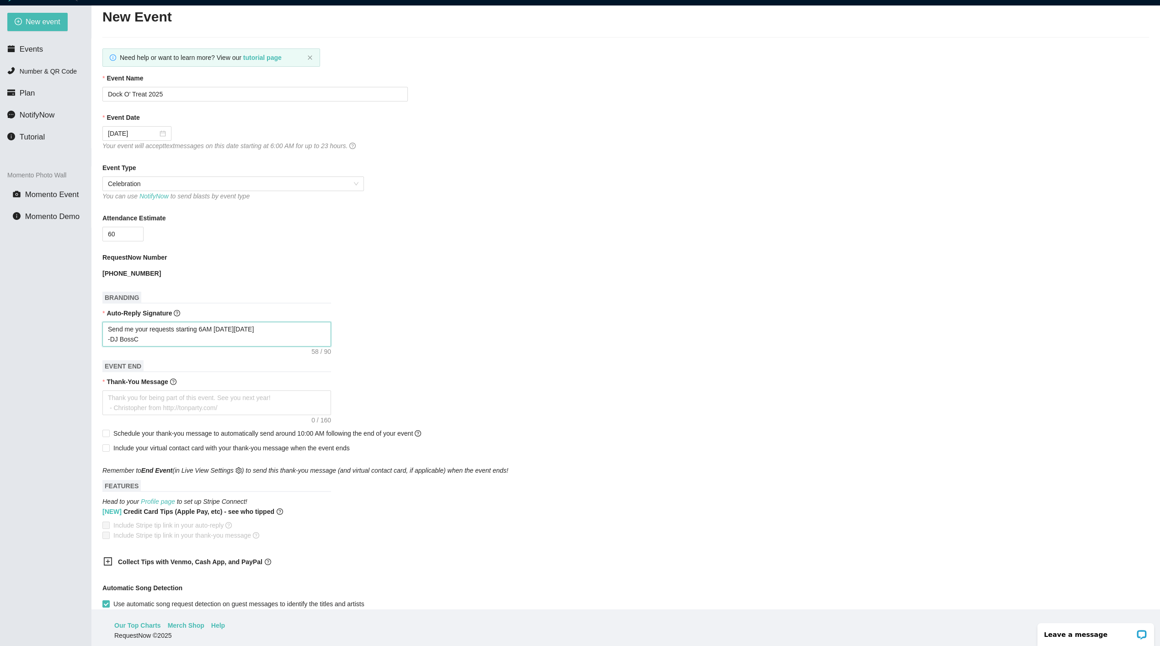
type textarea "Send me your requests starting 6AM on Sat 9/27 -DJ BossC"
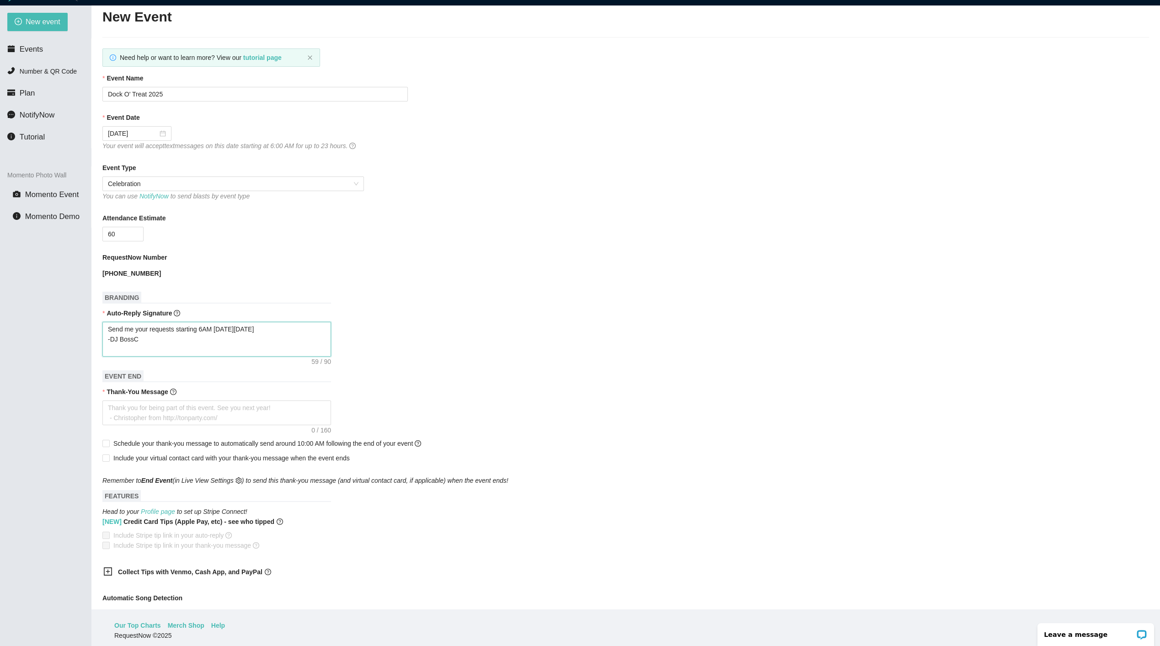
type textarea "Send me your requests starting 6AM on Sat 9/27 -DJ BossC w"
click at [178, 332] on textarea "Send me your requests starting 6AM [DATE][DATE] -DJ BossC [DOMAIN_NAME]" at bounding box center [216, 339] width 229 height 35
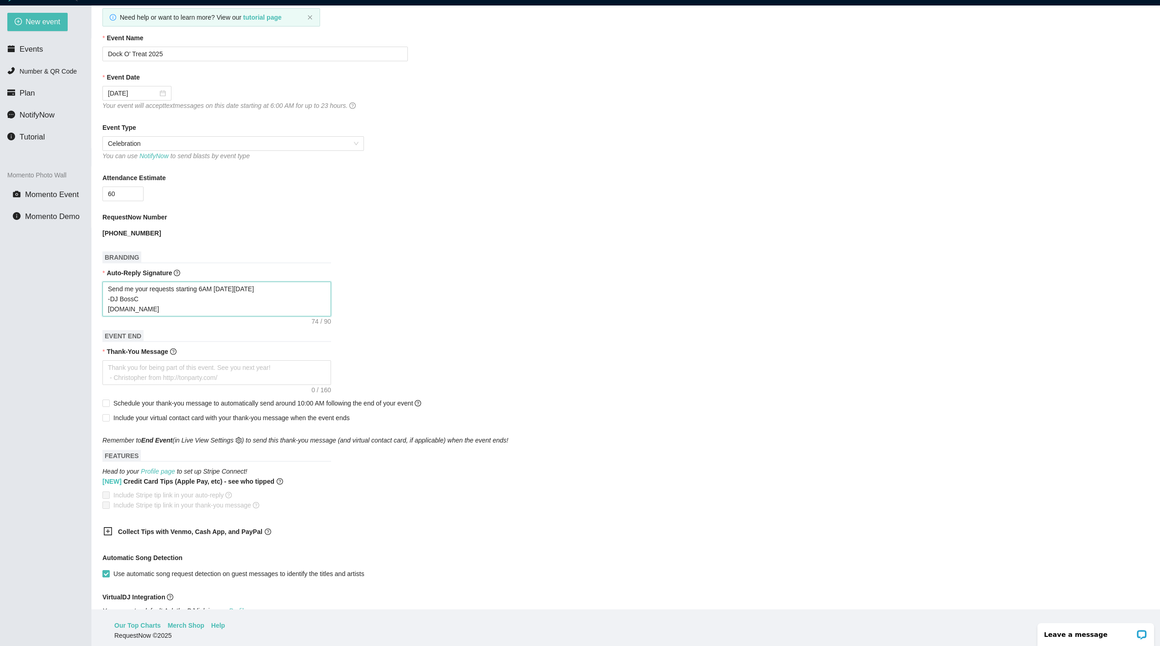
scroll to position [81, 0]
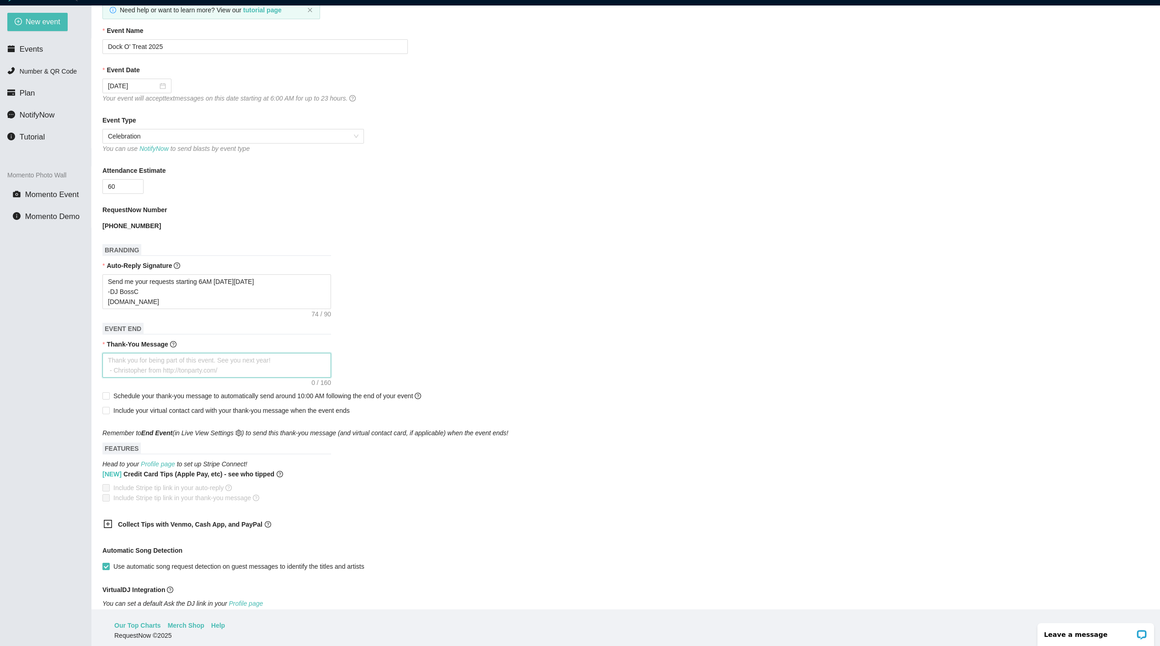
click at [193, 364] on textarea "Thank-You Message" at bounding box center [216, 365] width 229 height 25
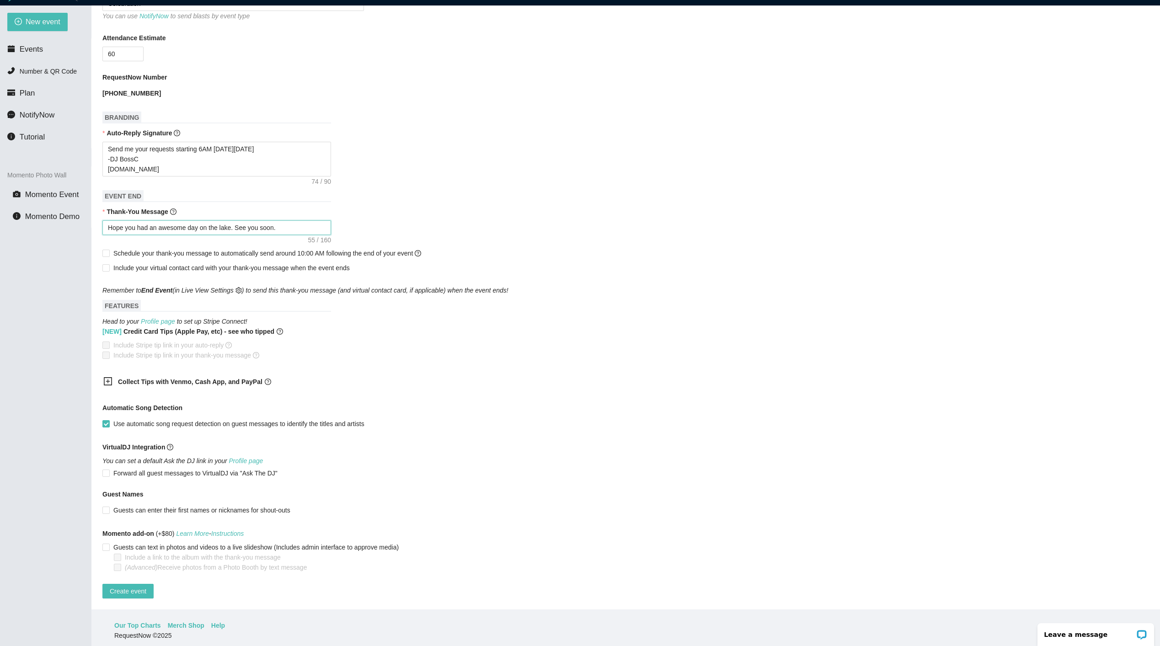
scroll to position [29, 0]
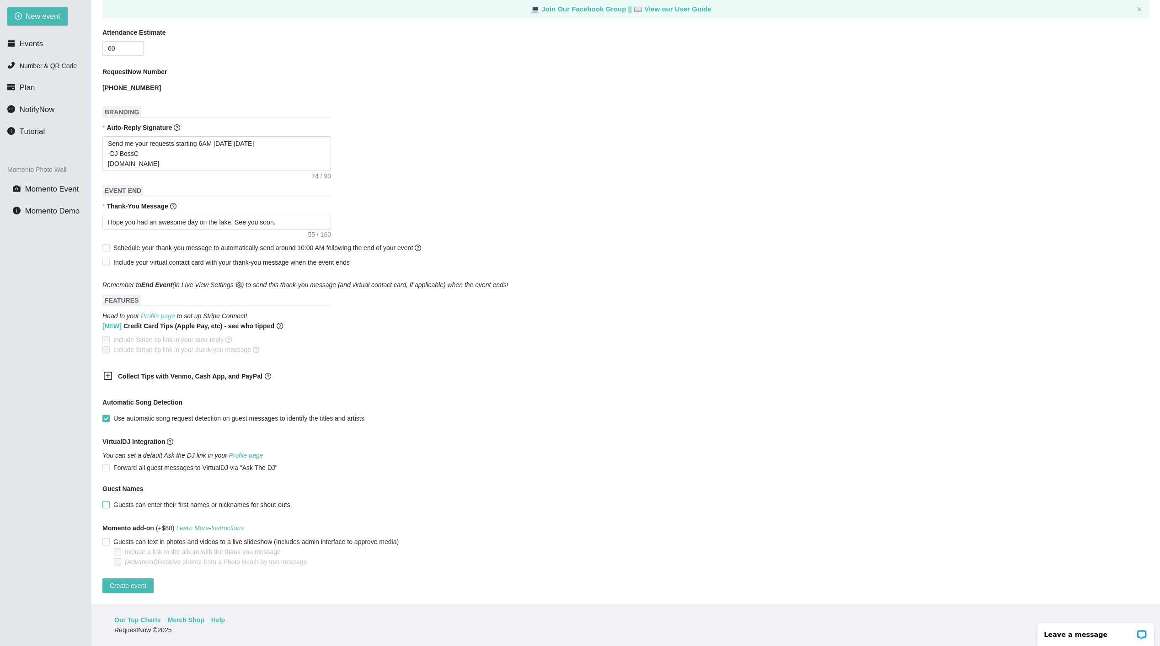
click at [108, 501] on input "Guests can enter their first names or nicknames for shout-outs" at bounding box center [105, 504] width 6 height 6
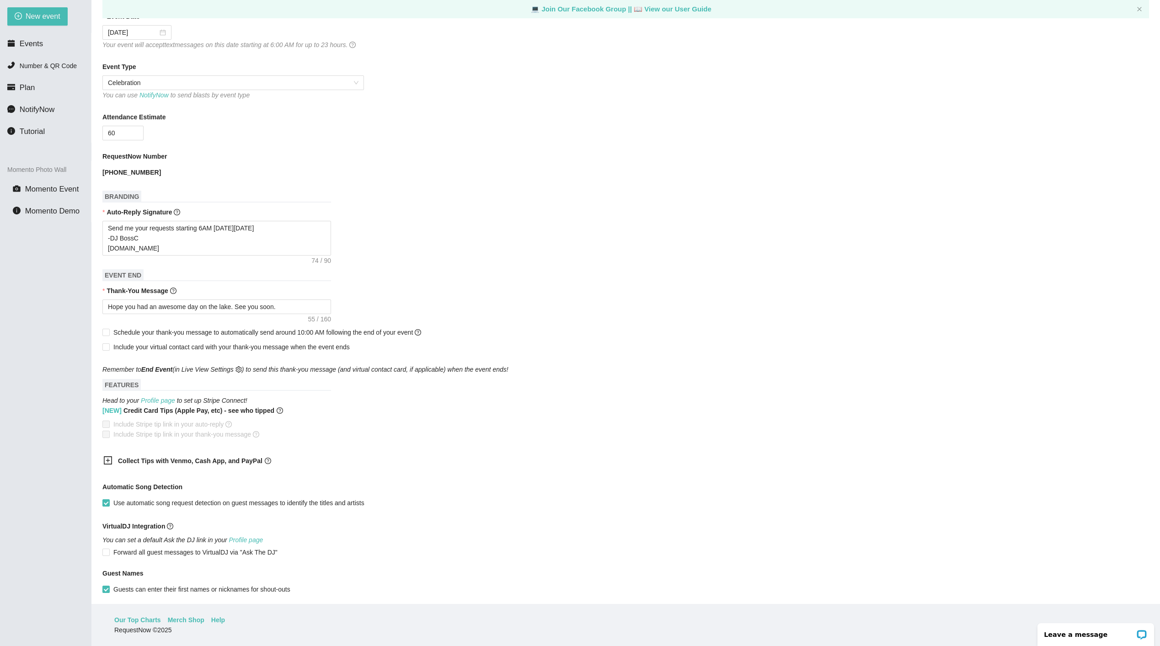
scroll to position [225, 0]
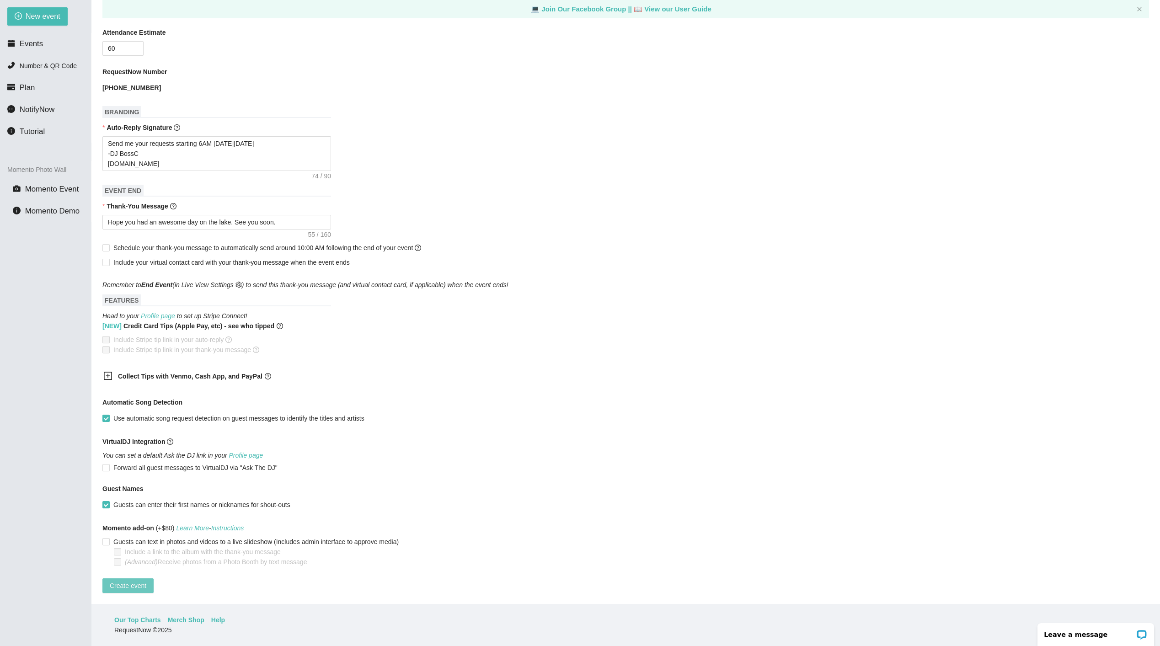
click at [137, 581] on span "Create event" at bounding box center [128, 586] width 37 height 10
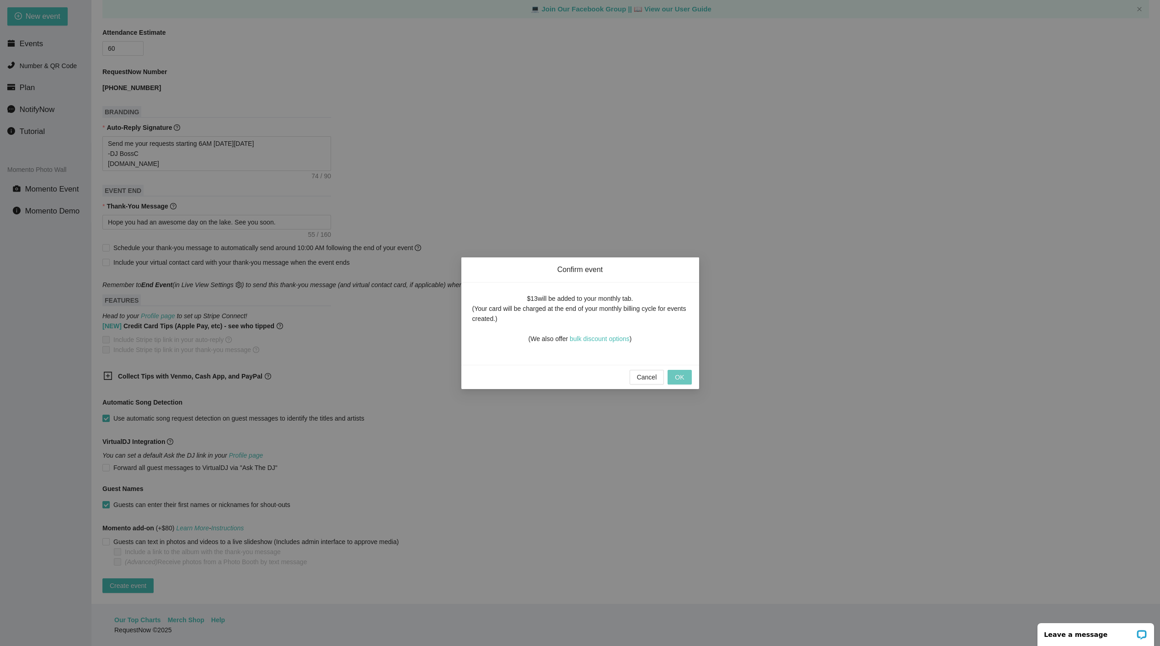
click at [684, 375] on span "OK" at bounding box center [679, 377] width 9 height 10
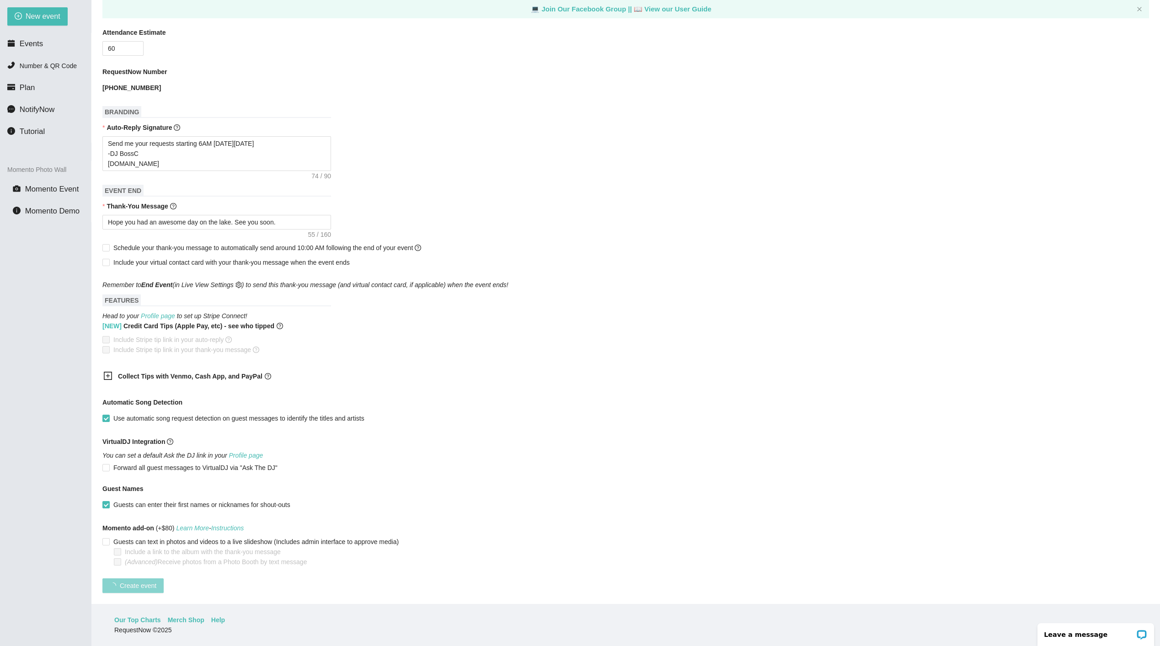
scroll to position [0, 0]
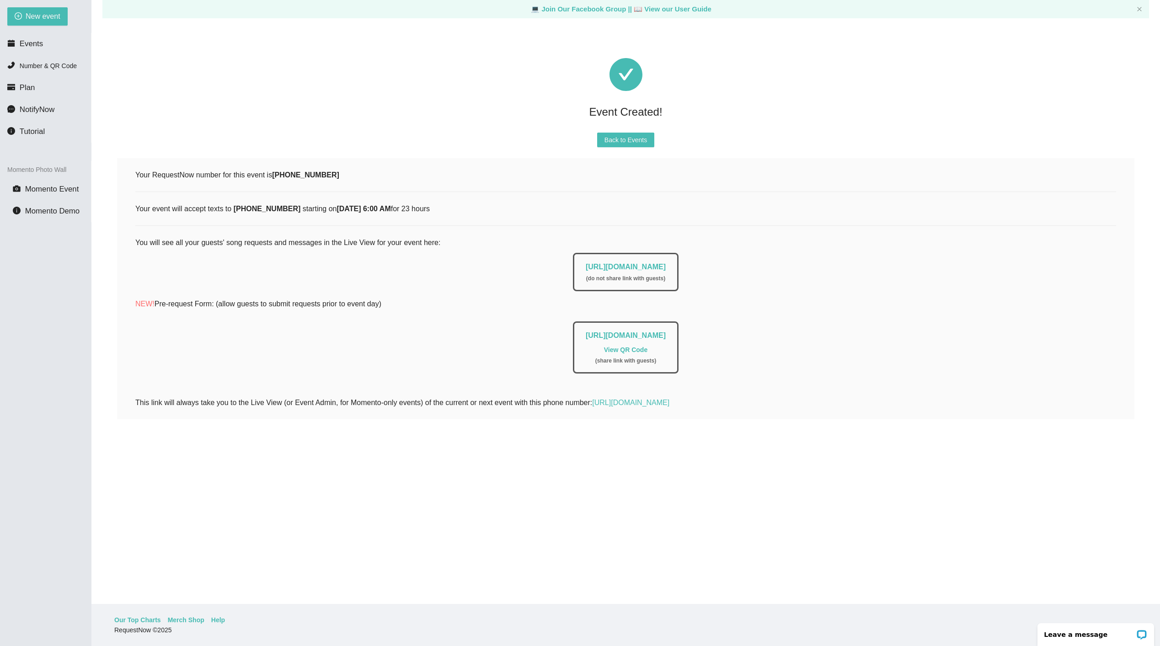
click at [641, 349] on link "View QR Code" at bounding box center [625, 349] width 43 height 7
click at [666, 336] on link "https://app.requestnow.io/add-requests/fc33f34b-0e21-4759-a917-ef8dd1029aa8" at bounding box center [626, 336] width 80 height 8
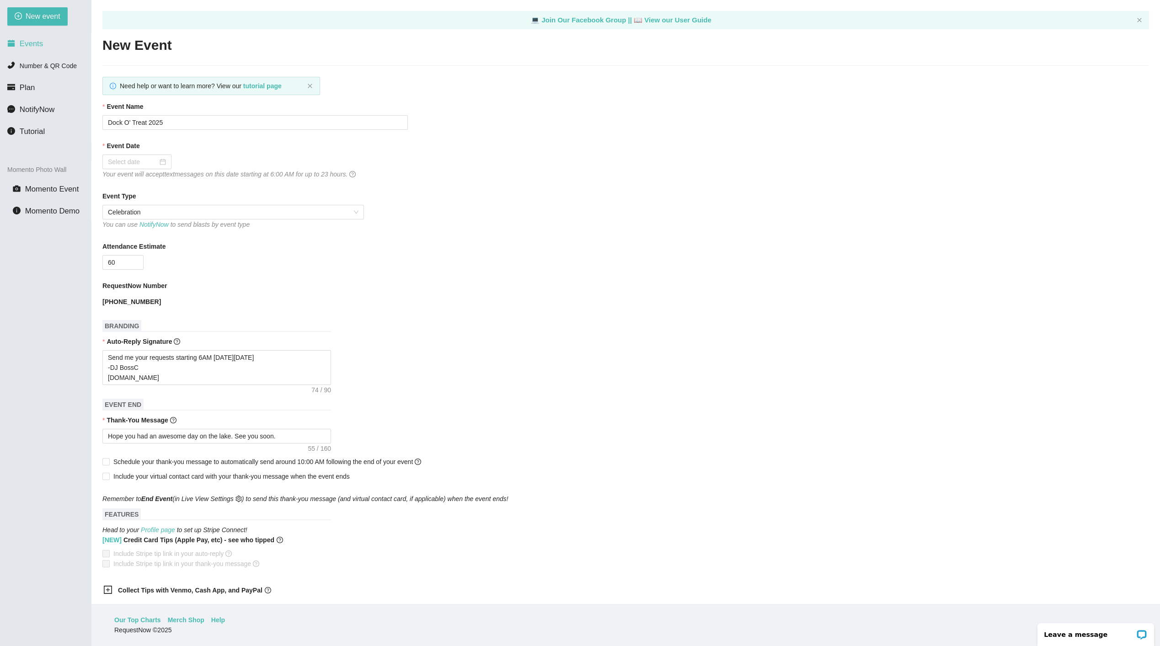
click at [28, 43] on span "Events" at bounding box center [31, 43] width 23 height 9
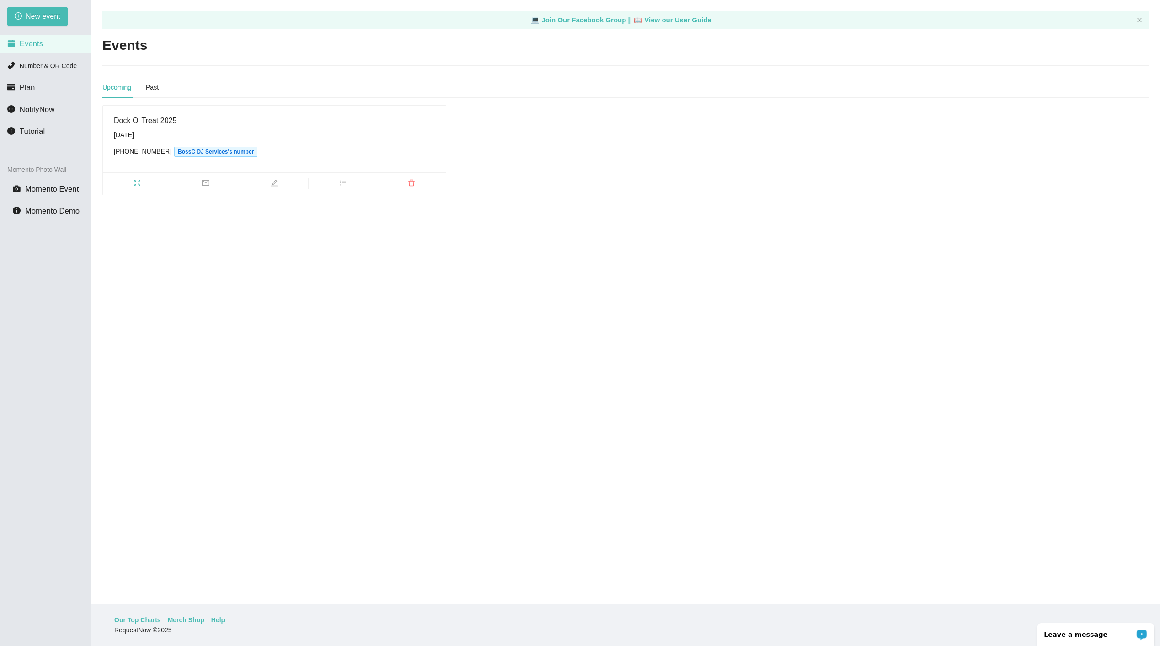
click at [1075, 631] on p "Leave a message" at bounding box center [1089, 634] width 91 height 7
click at [884, 556] on main "💻 Join Our Facebook Group || 📖 View our User Guide Events Upcoming Past Dock O'…" at bounding box center [625, 302] width 1069 height 604
click at [817, 397] on main "💻 Join Our Facebook Group || 📖 View our User Guide Events Upcoming Past Dock O'…" at bounding box center [625, 302] width 1069 height 604
click at [631, 406] on main "💻 Join Our Facebook Group || 📖 View our User Guide Events Upcoming Past Dock O'…" at bounding box center [625, 302] width 1069 height 604
click at [32, 63] on span "Number & QR Code" at bounding box center [48, 65] width 57 height 7
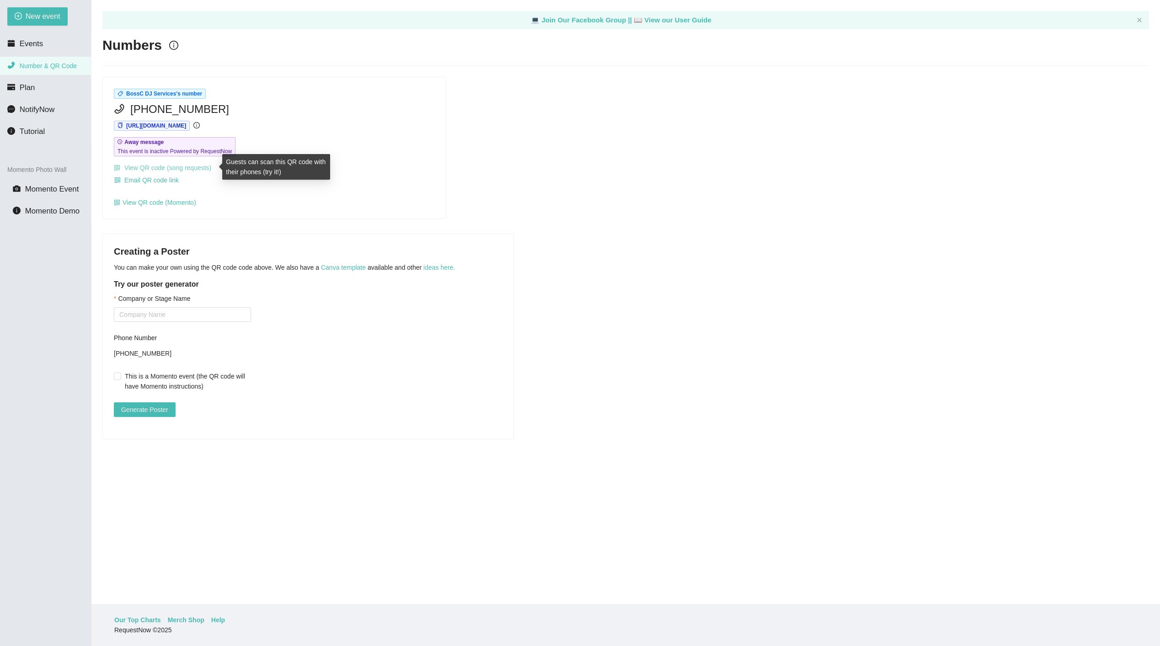
click at [198, 167] on link "View QR code (song requests)" at bounding box center [162, 167] width 97 height 7
click at [28, 87] on span "Plan" at bounding box center [28, 87] width 16 height 9
